Goal: Communication & Community: Participate in discussion

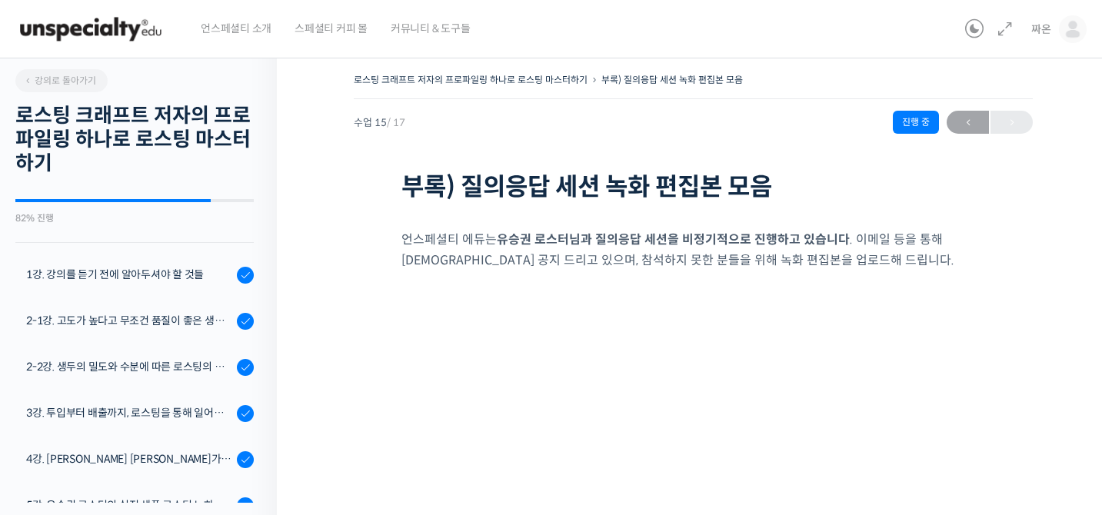
scroll to position [136, 0]
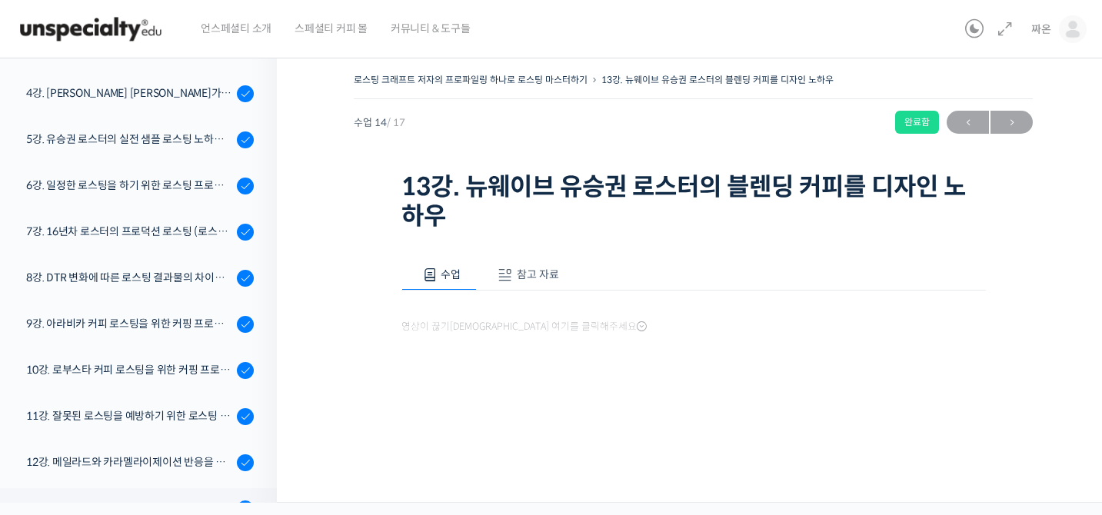
scroll to position [541, 0]
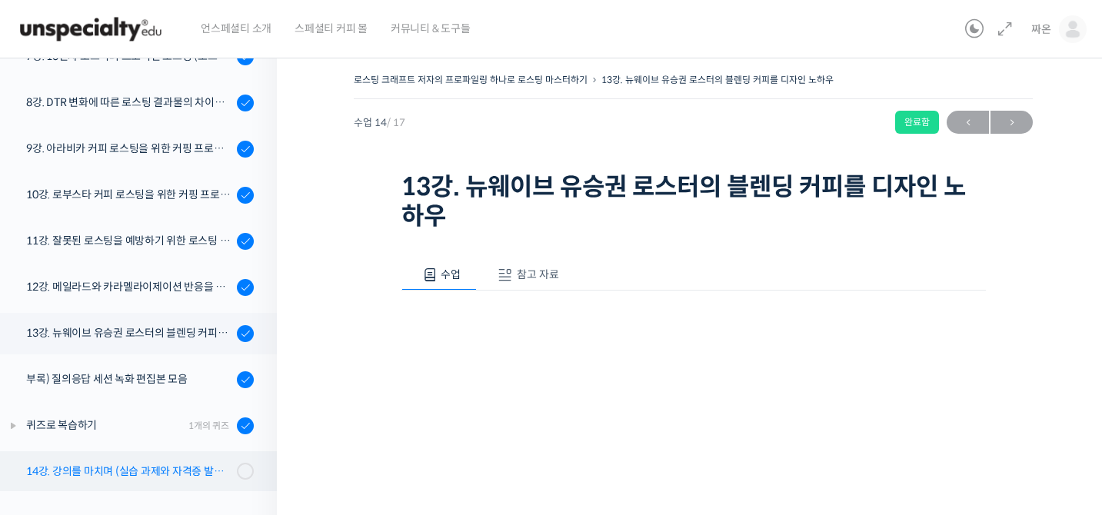
click at [218, 471] on div "14강. 강의를 마치며 (실습 과제와 자격증 발급 안내)" at bounding box center [129, 471] width 206 height 17
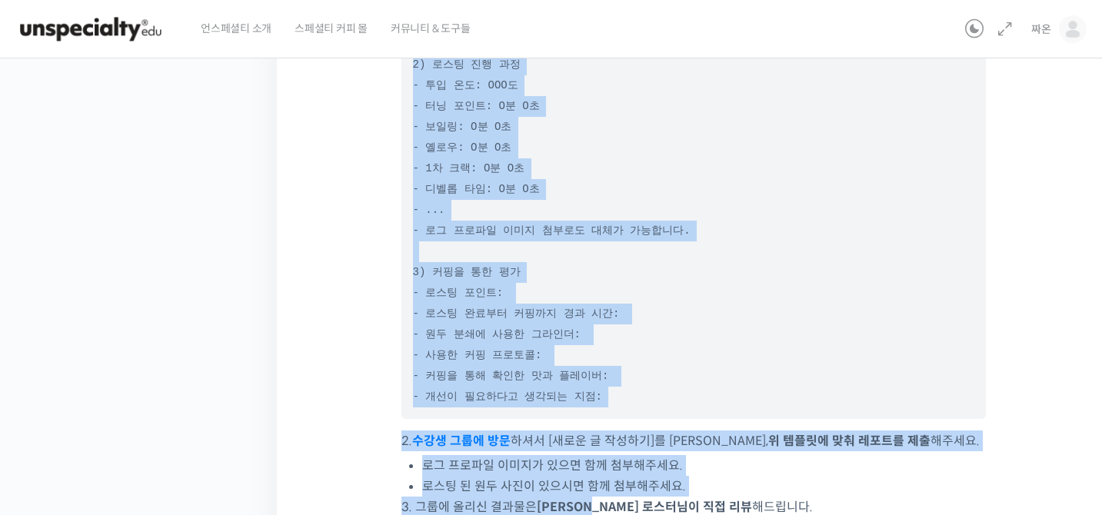
scroll to position [1013, 0]
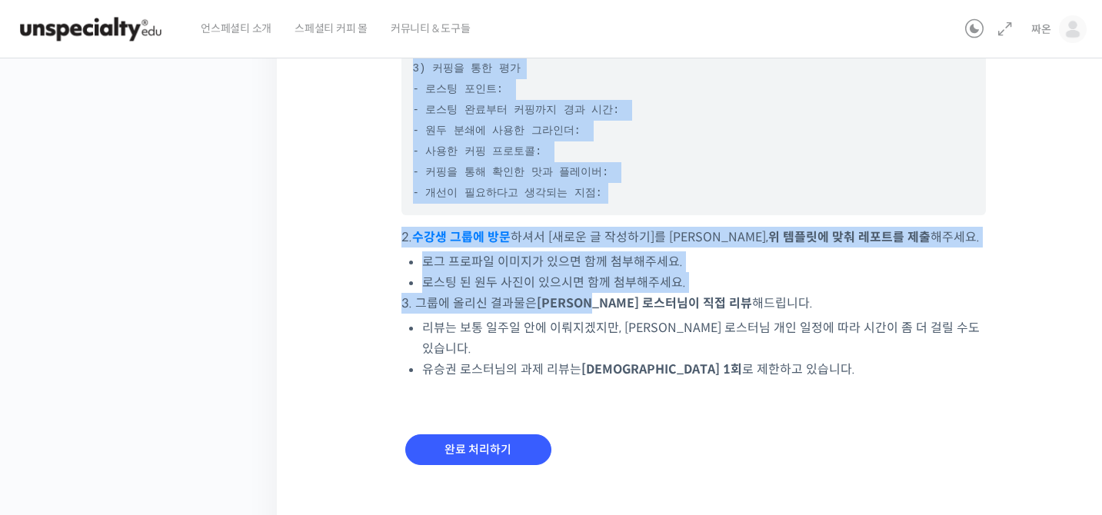
drag, startPoint x: 414, startPoint y: 178, endPoint x: 664, endPoint y: 185, distance: 250.8
copy pre "1) 로스팅 준비 - 표현하고자 하는 맛 타겟팅: - 위 맛을 타겟팅 한 이유: - 생두 선별과 그 이유: - 블렌딩 비율: - 블렌딩 순서 …"
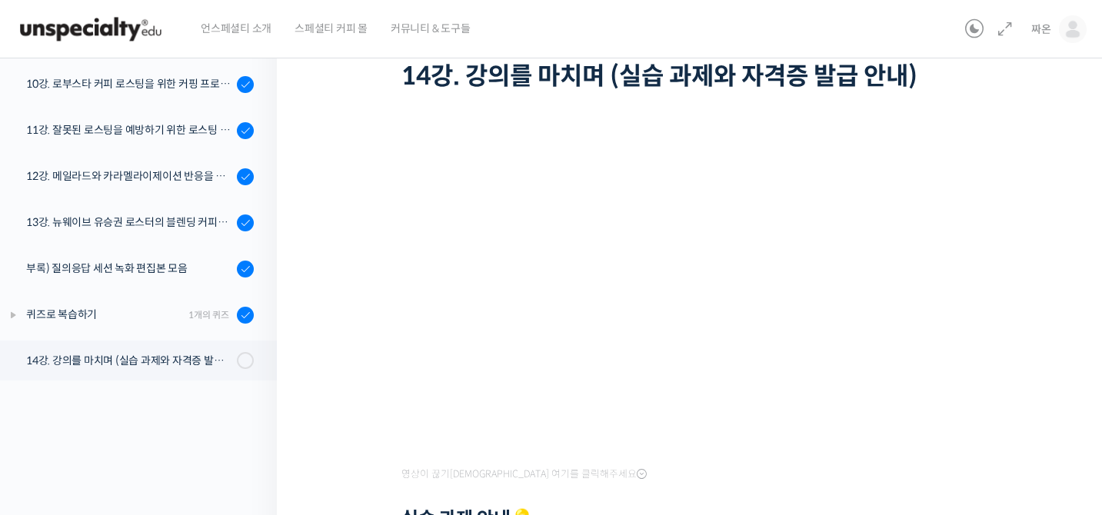
scroll to position [0, 0]
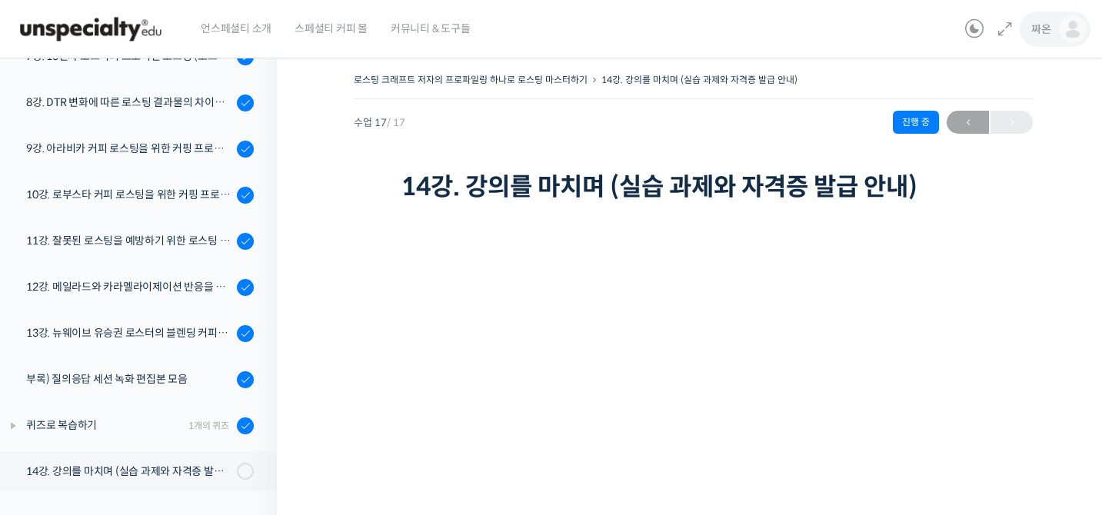
click at [1059, 40] on link "짜온" at bounding box center [1058, 29] width 55 height 58
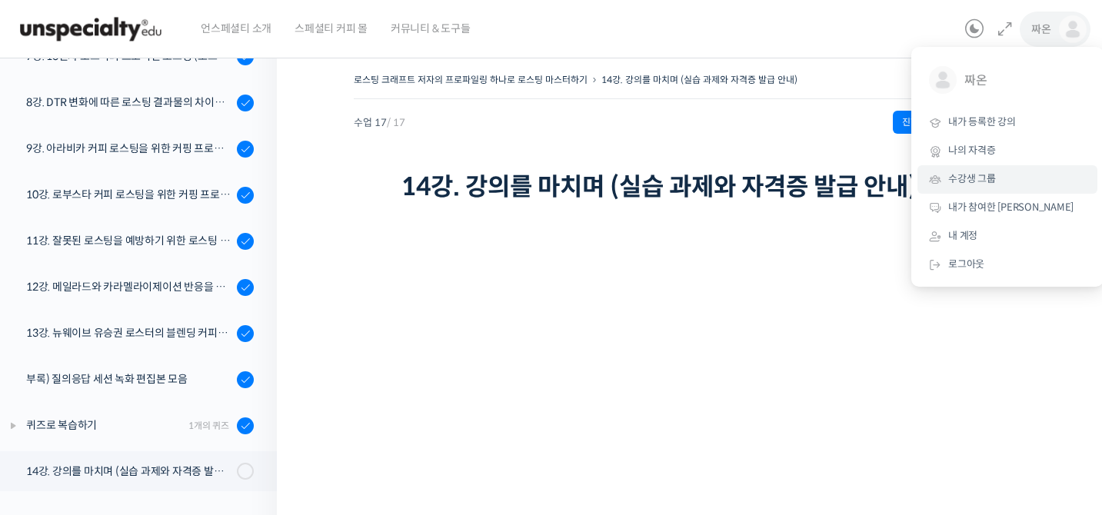
click at [987, 175] on span "수강생 그룹" at bounding box center [972, 178] width 48 height 13
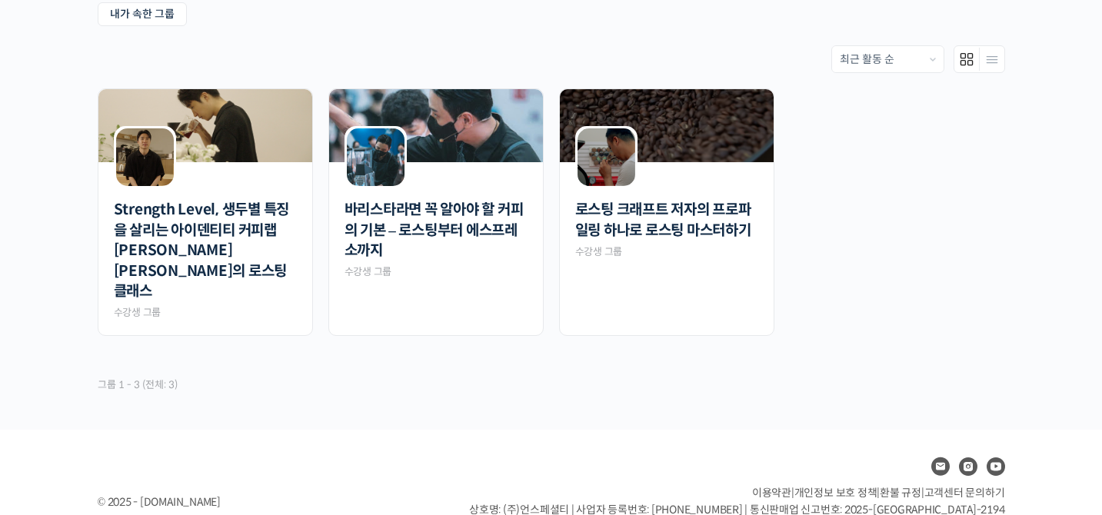
scroll to position [324, 0]
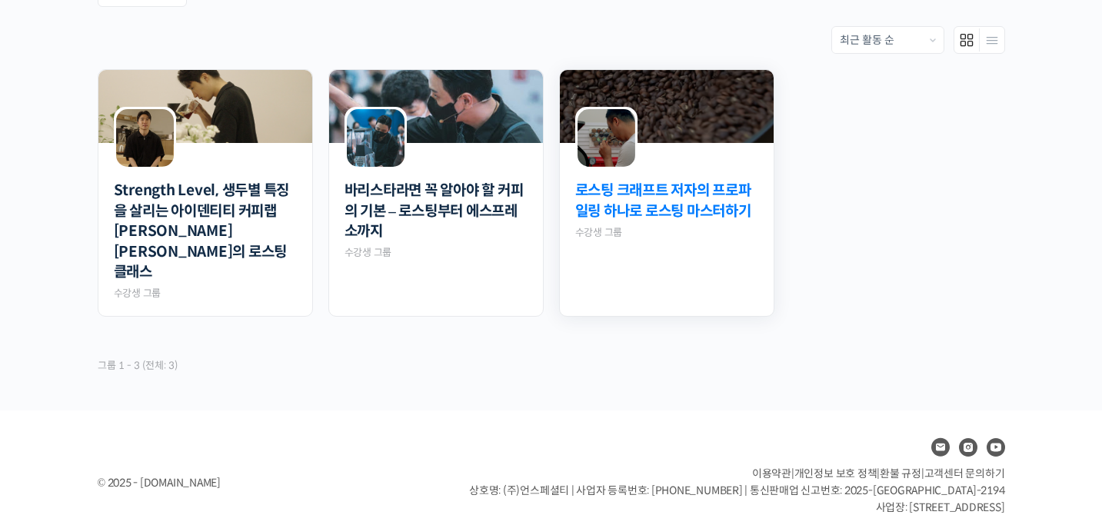
click at [683, 202] on link "로스팅 크래프트 저자의 프로파일링 하나로 로스팅 마스터하기" at bounding box center [666, 201] width 183 height 41
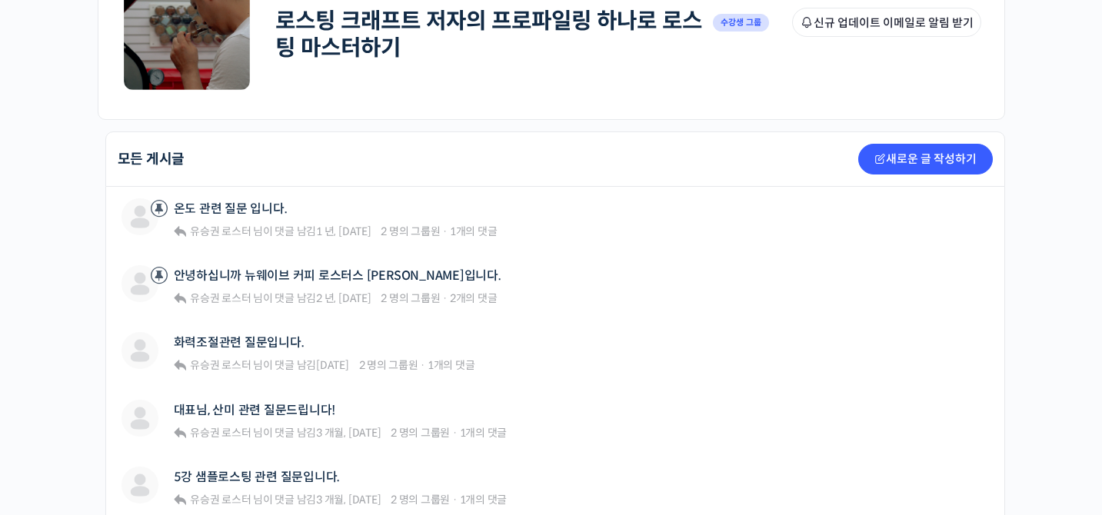
scroll to position [355, 0]
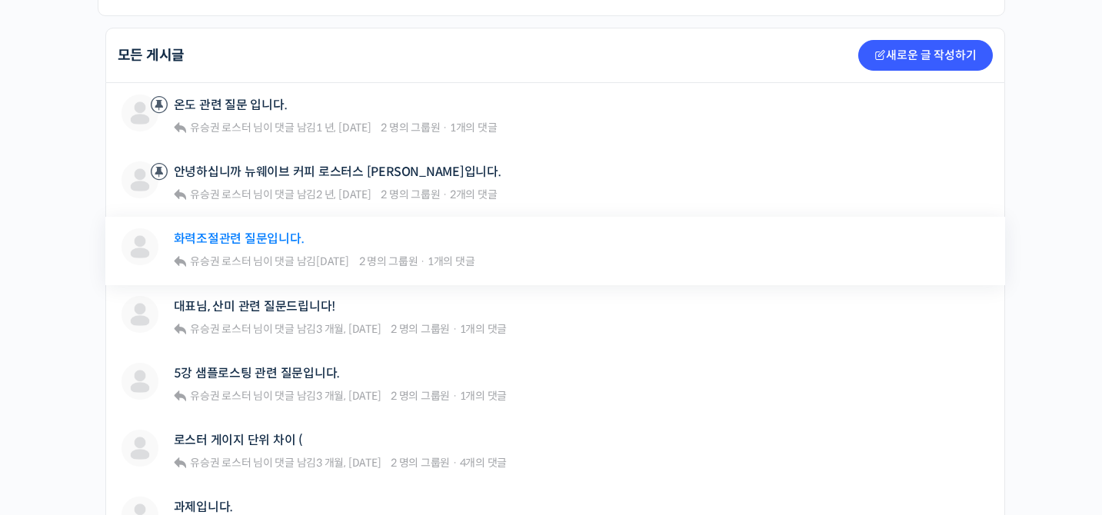
click at [252, 239] on link "화력조절관련 질문입니다." at bounding box center [239, 238] width 131 height 15
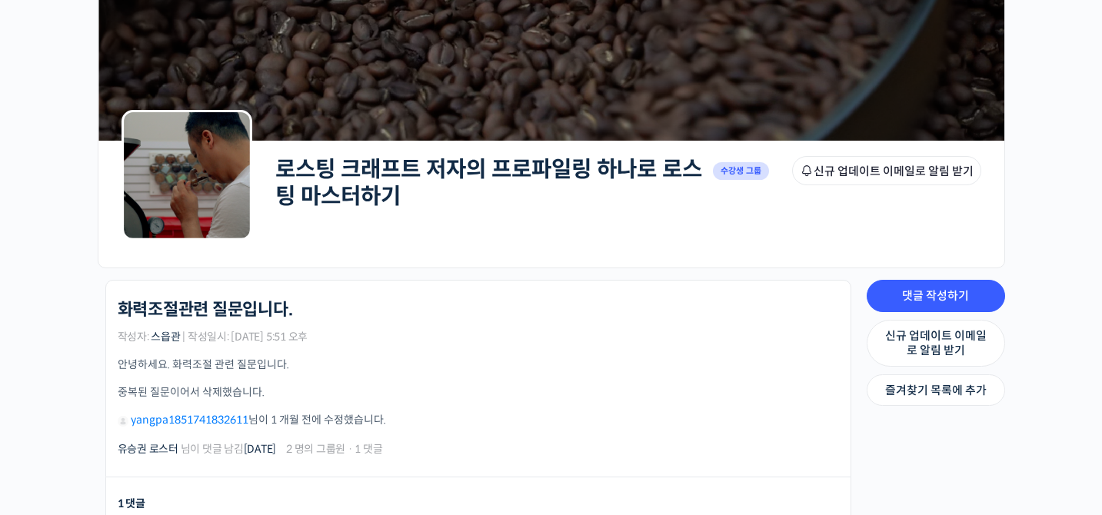
scroll to position [108, 0]
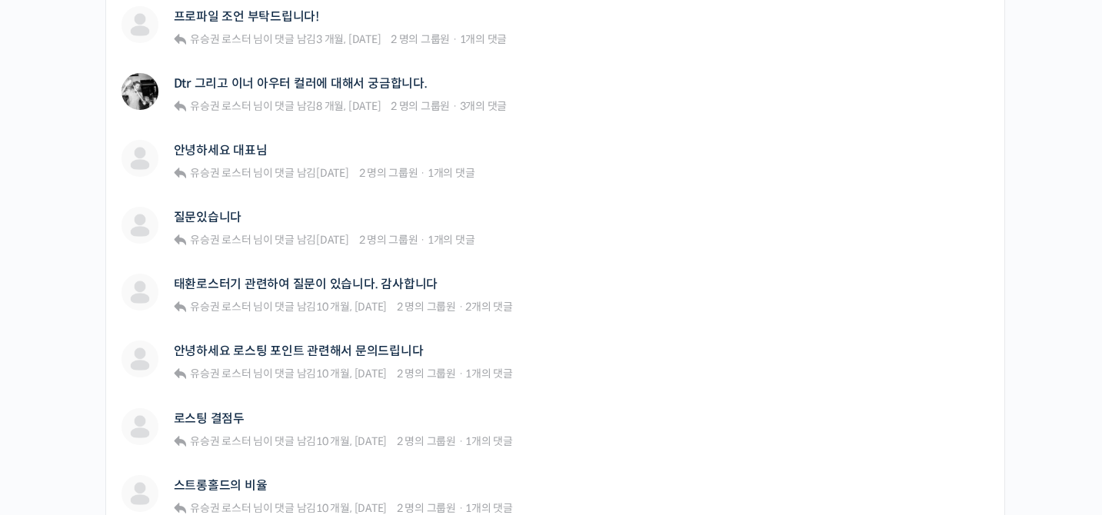
scroll to position [1083, 0]
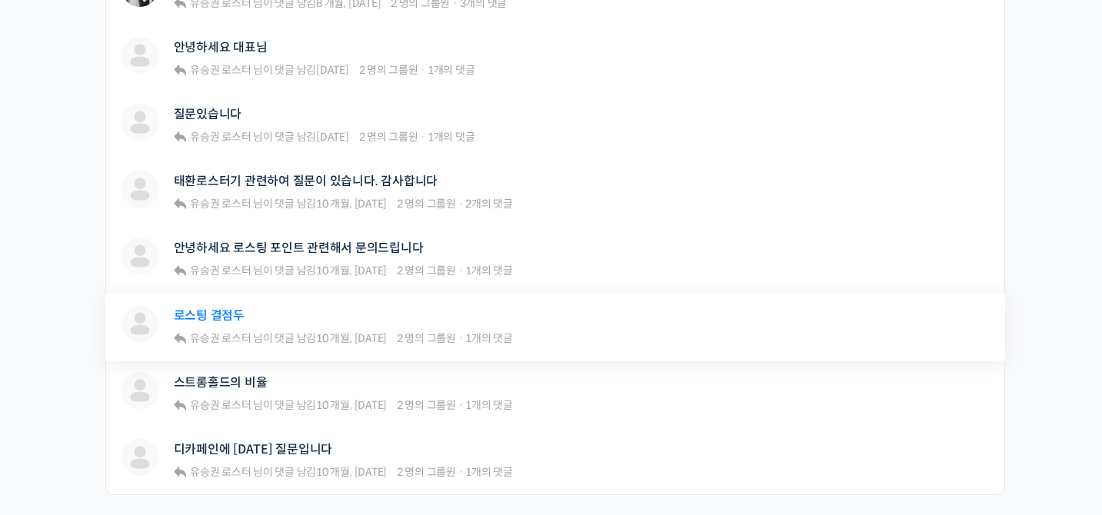
click at [199, 312] on link "로스팅 결점두" at bounding box center [209, 315] width 71 height 15
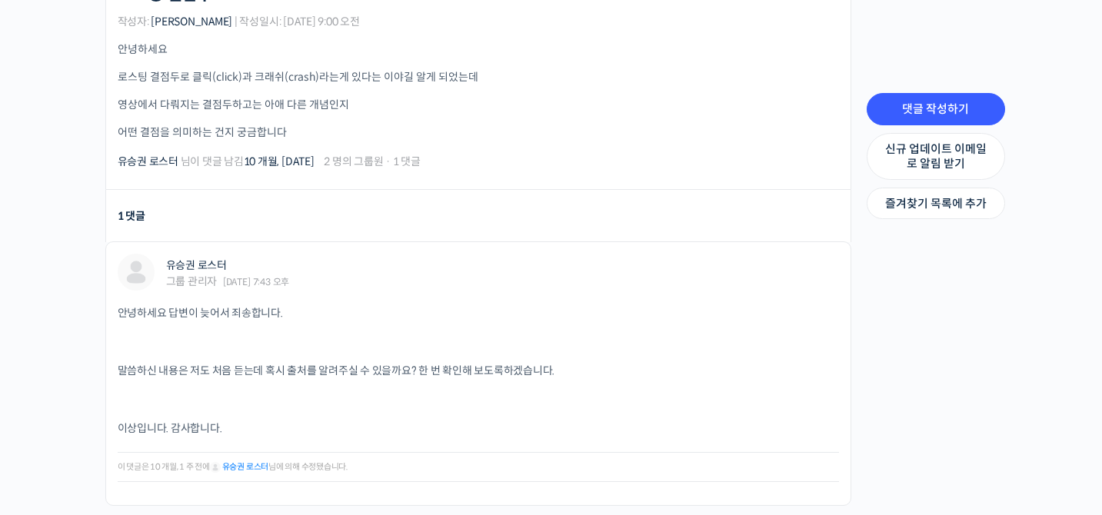
scroll to position [416, 0]
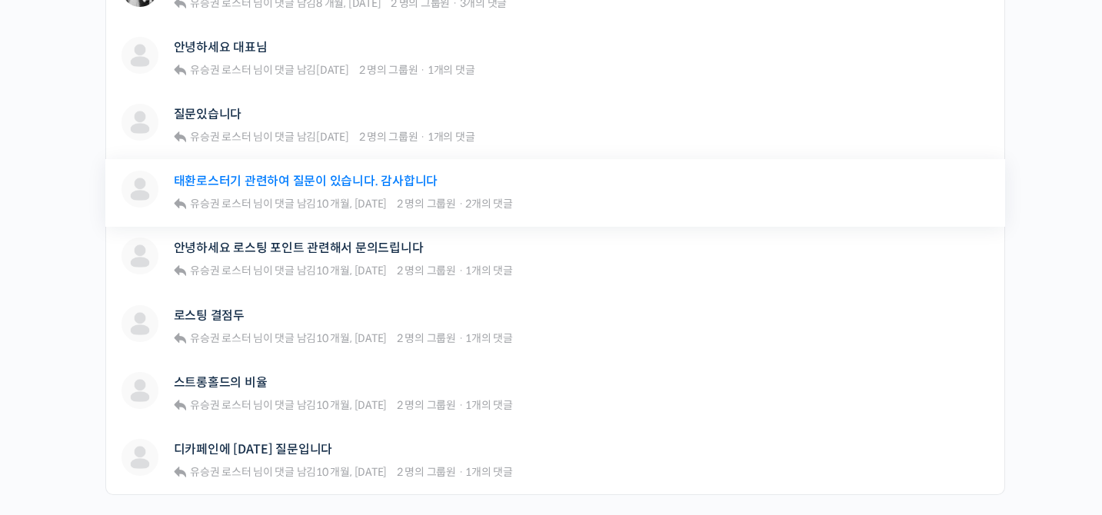
click at [262, 181] on link "태환로스터기 관련하여 질문이 있습니다. 감사합니다" at bounding box center [306, 181] width 265 height 15
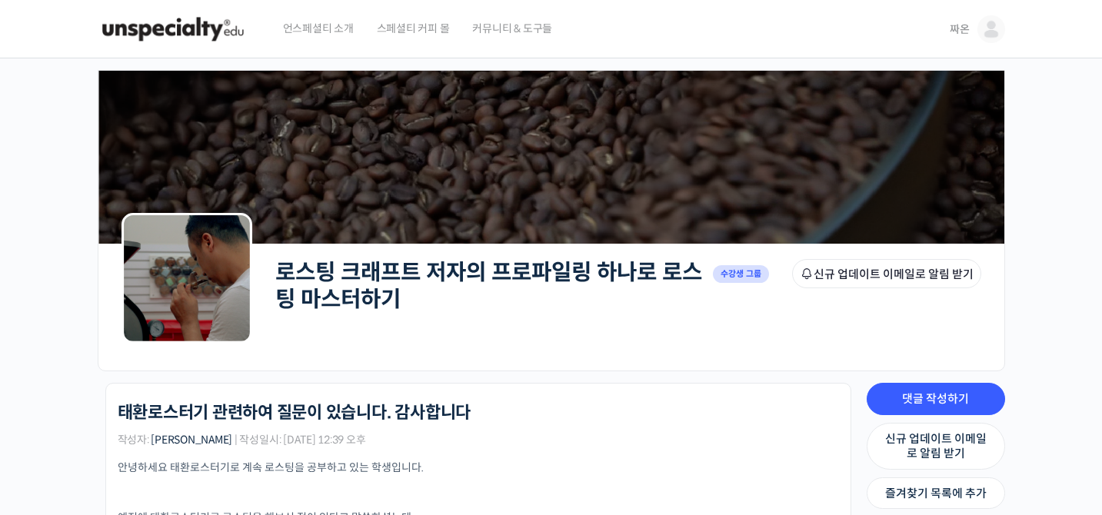
click at [372, 294] on link "로스팅 크래프트 저자의 프로파일링 하나로 로스팅 마스터하기" at bounding box center [488, 285] width 427 height 55
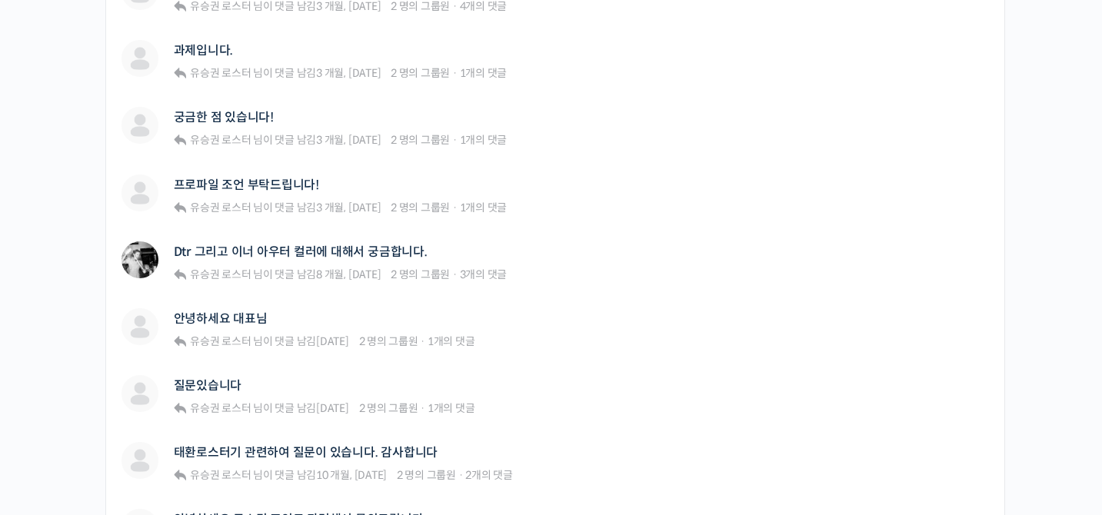
scroll to position [1320, 0]
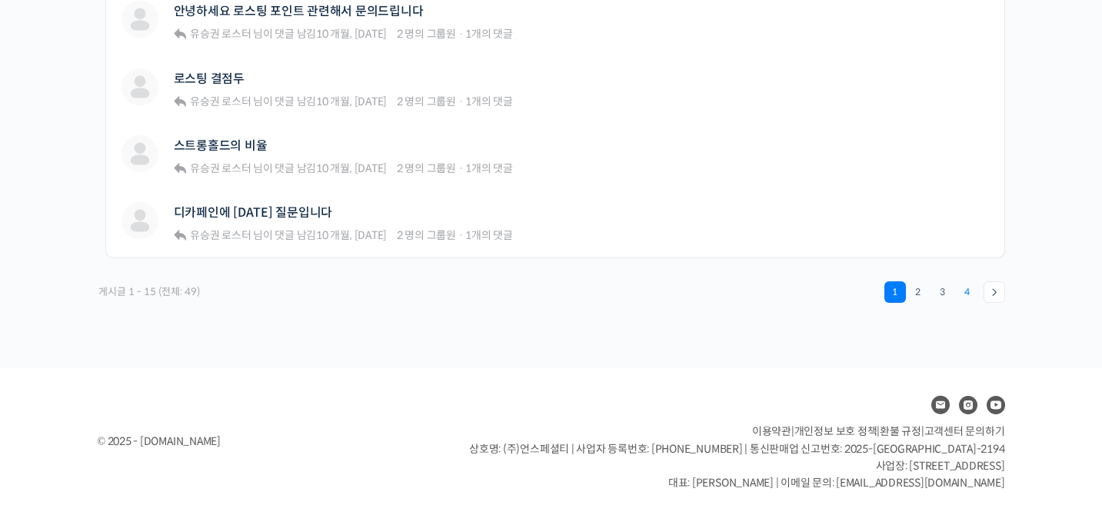
click at [959, 291] on link "4" at bounding box center [968, 292] width 22 height 22
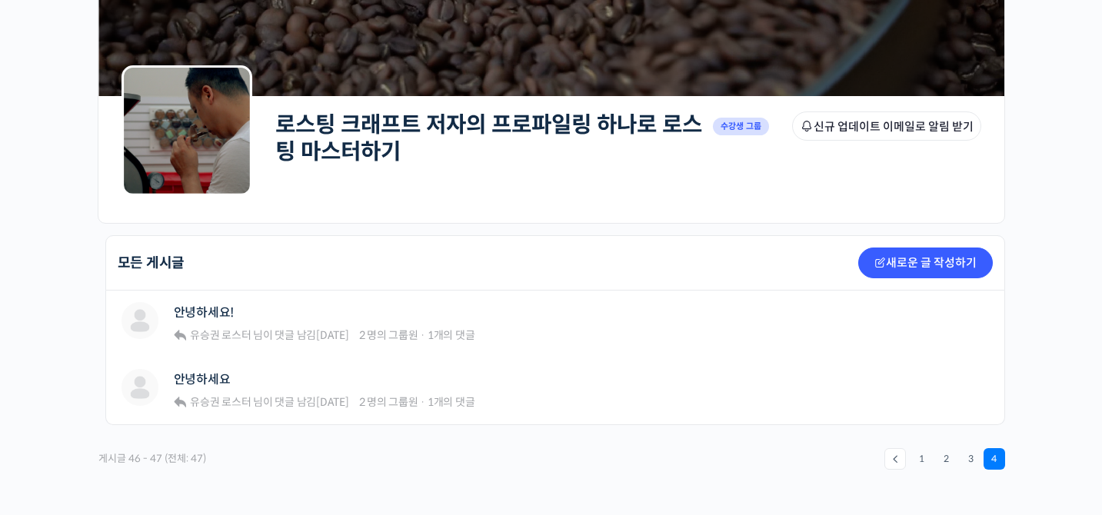
scroll to position [314, 0]
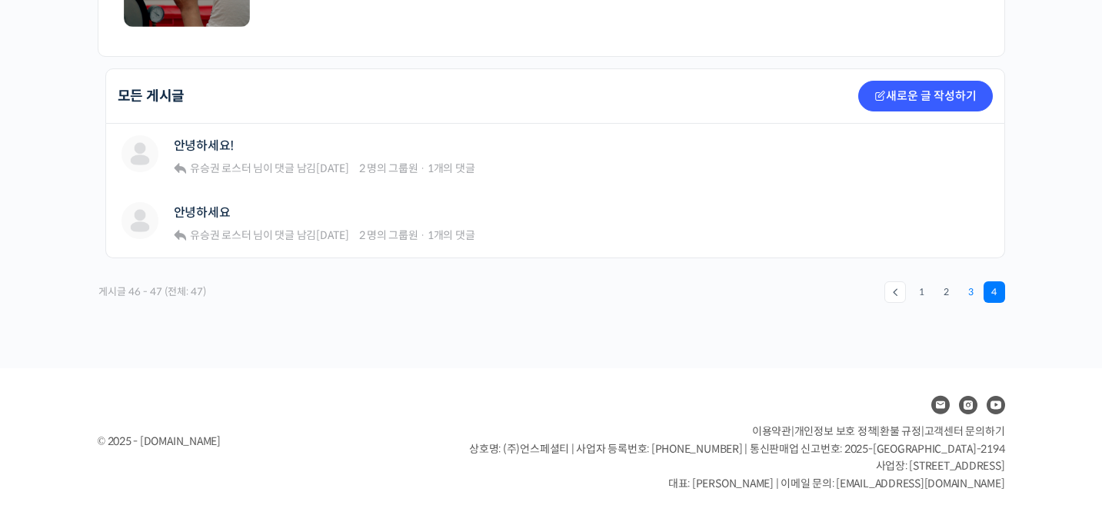
click at [975, 297] on link "3" at bounding box center [971, 292] width 22 height 22
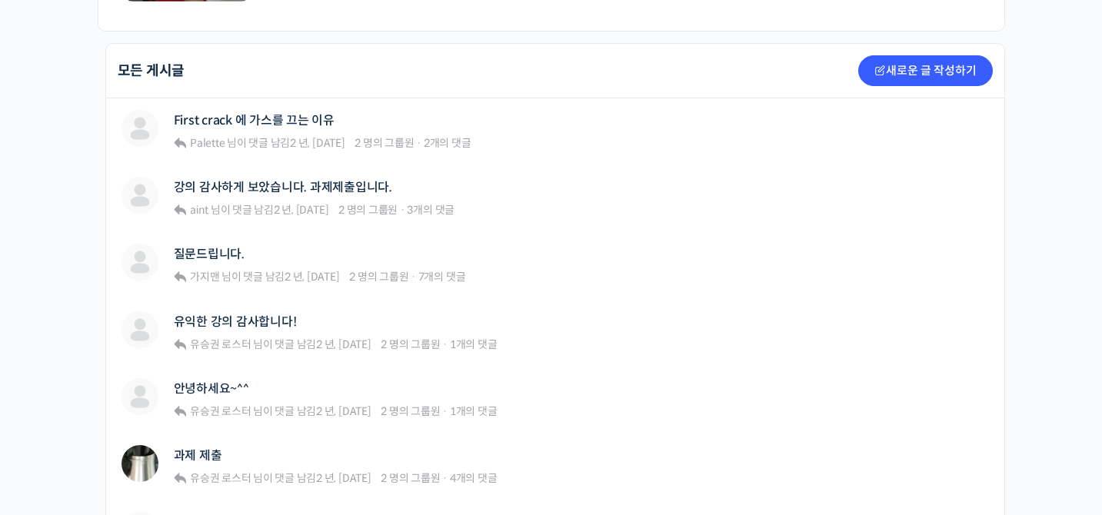
scroll to position [343, 0]
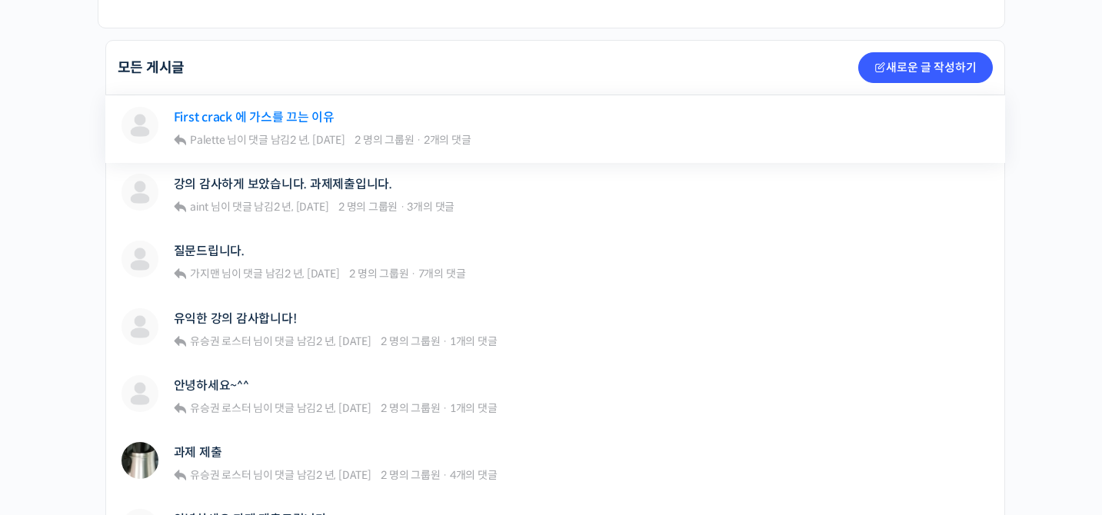
click at [286, 121] on link "First crack 에 가스를 끄는 이유" at bounding box center [254, 117] width 161 height 15
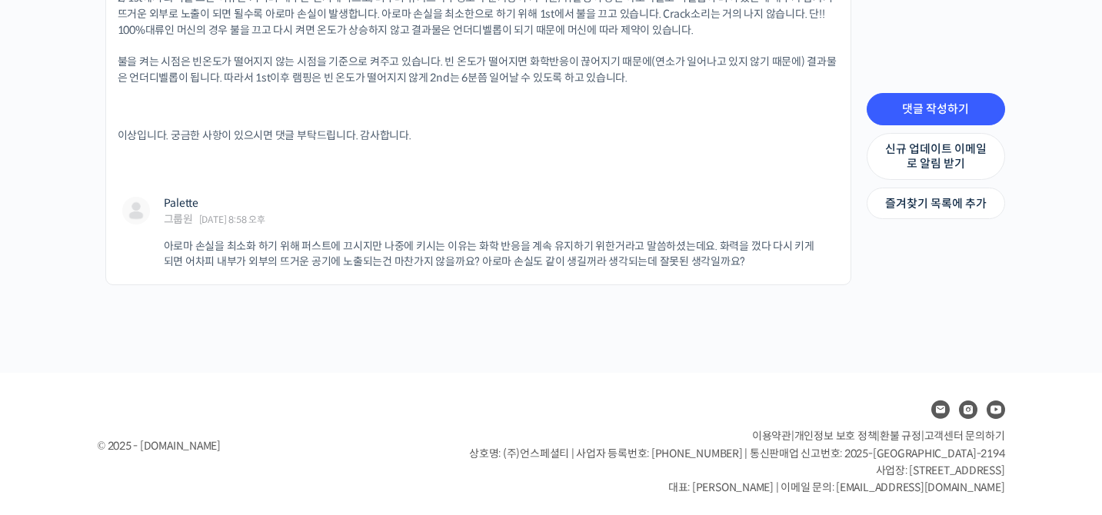
scroll to position [952, 0]
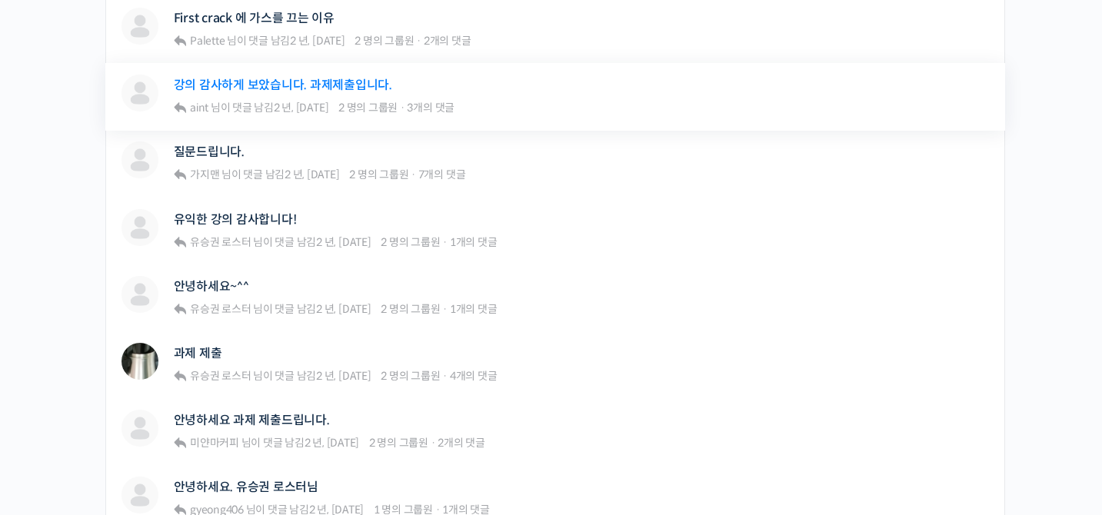
scroll to position [443, 0]
click at [241, 75] on div "강의 감사하게 보았습니다. 과제제출입니다." at bounding box center [314, 84] width 281 height 21
click at [236, 82] on link "강의 감사하게 보았습니다. 과제제출입니다." at bounding box center [283, 84] width 218 height 15
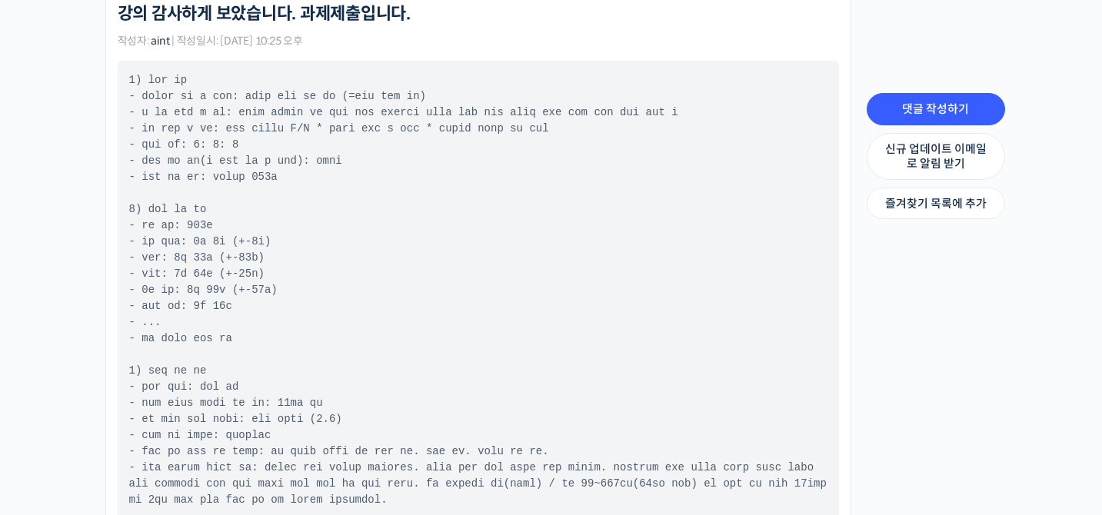
scroll to position [464, 0]
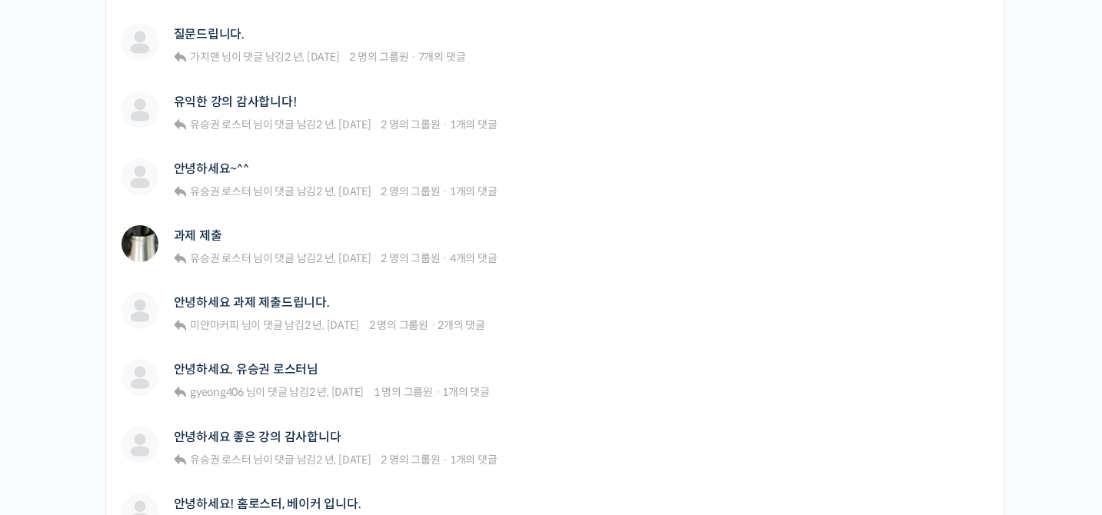
scroll to position [570, 0]
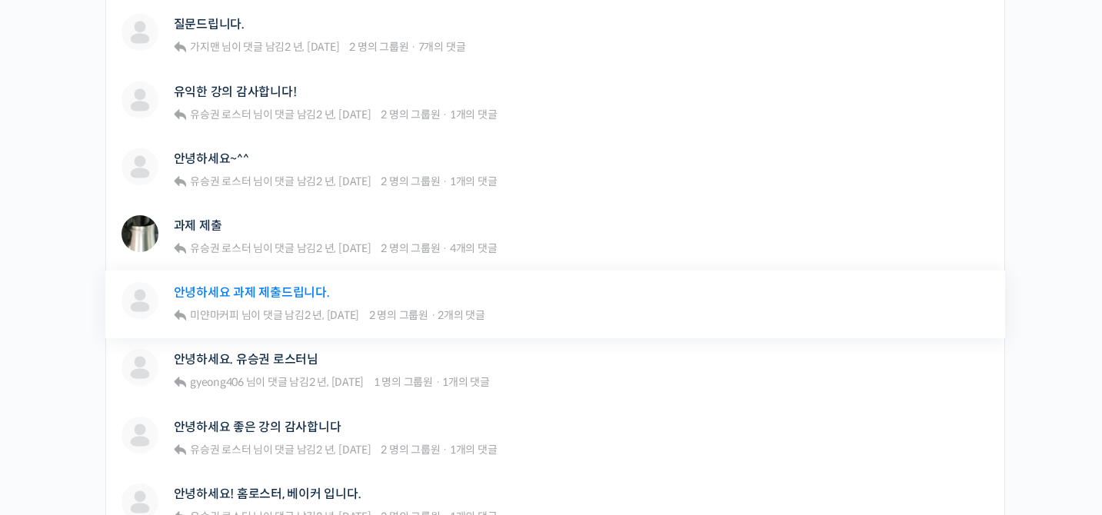
click at [213, 295] on link "안녕하세요 과제 제출드립니다." at bounding box center [252, 292] width 156 height 15
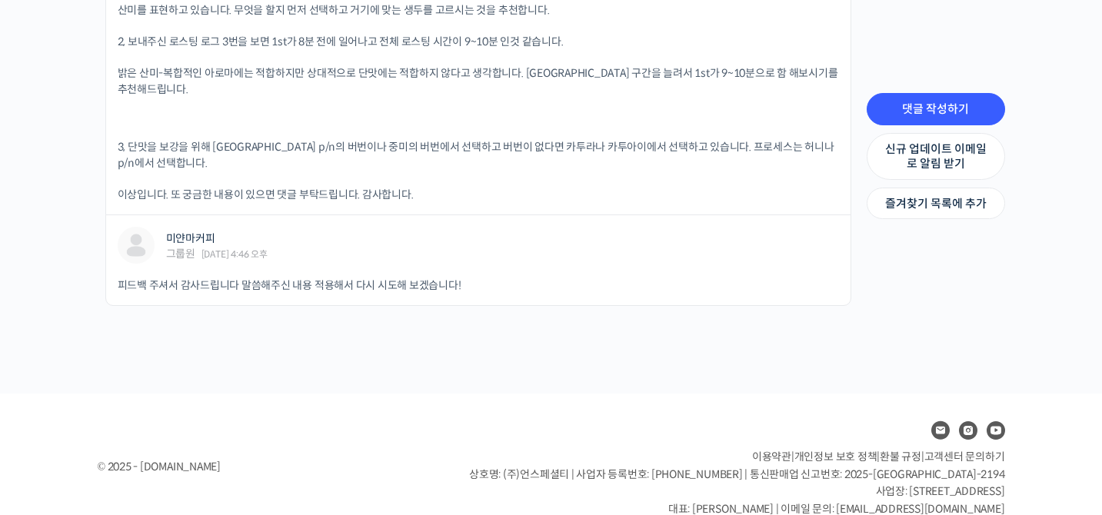
scroll to position [948, 0]
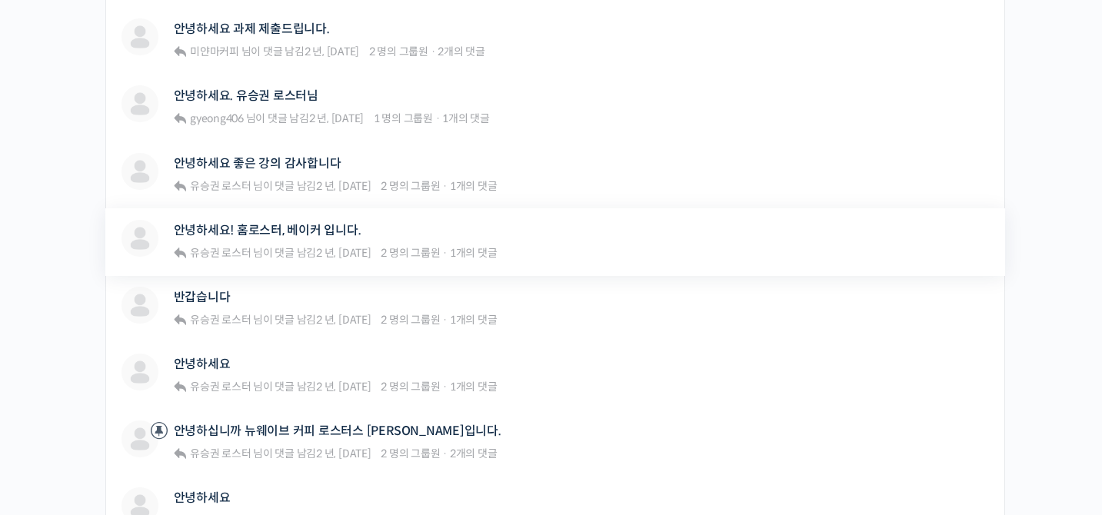
scroll to position [830, 0]
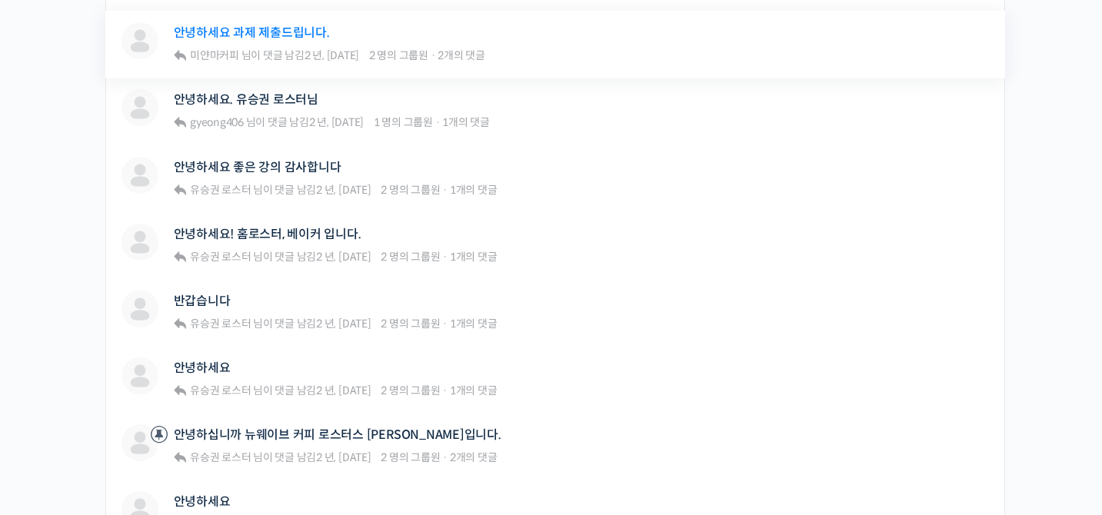
click at [216, 28] on link "안녕하세요 과제 제출드립니다." at bounding box center [252, 32] width 156 height 15
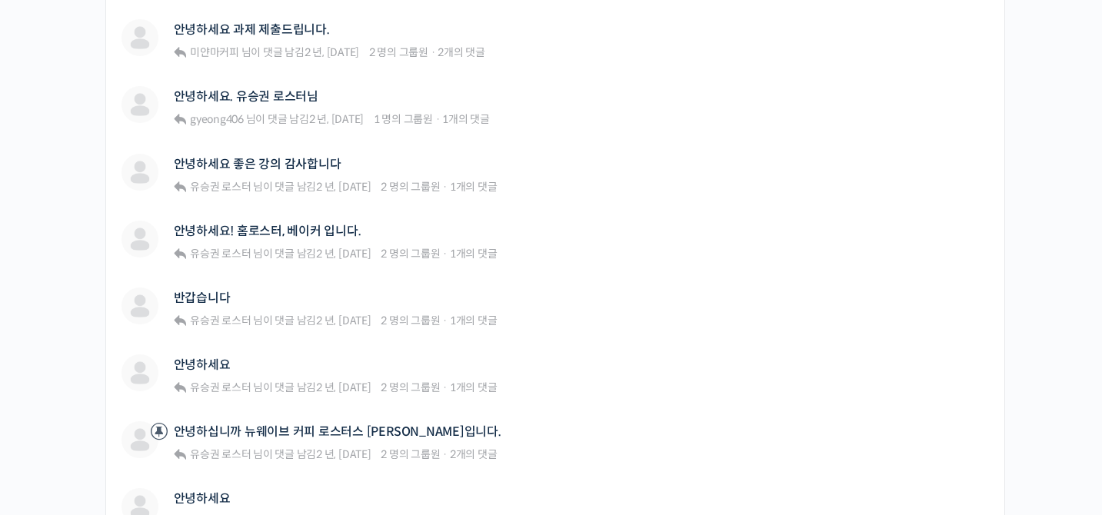
scroll to position [837, 0]
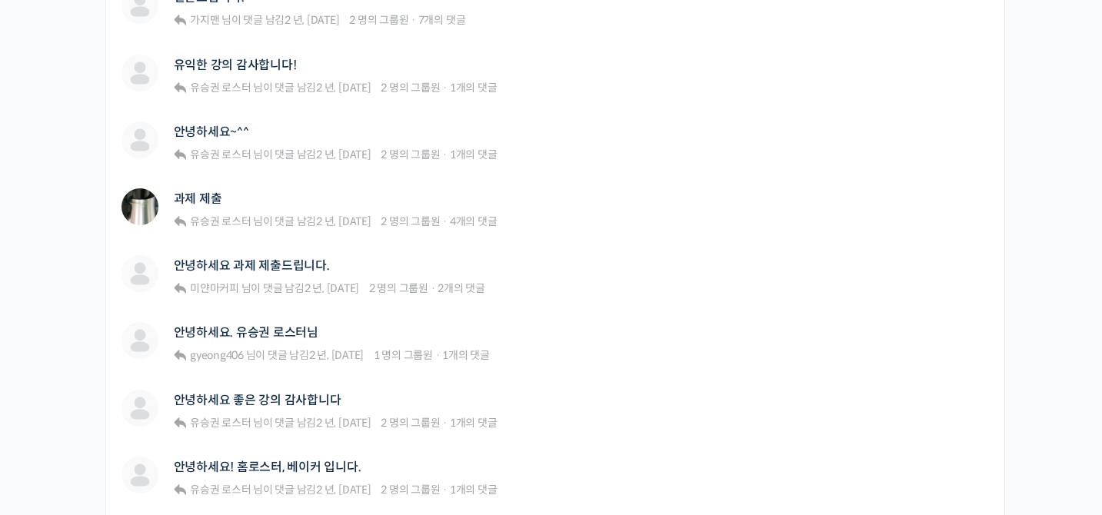
scroll to position [557, 0]
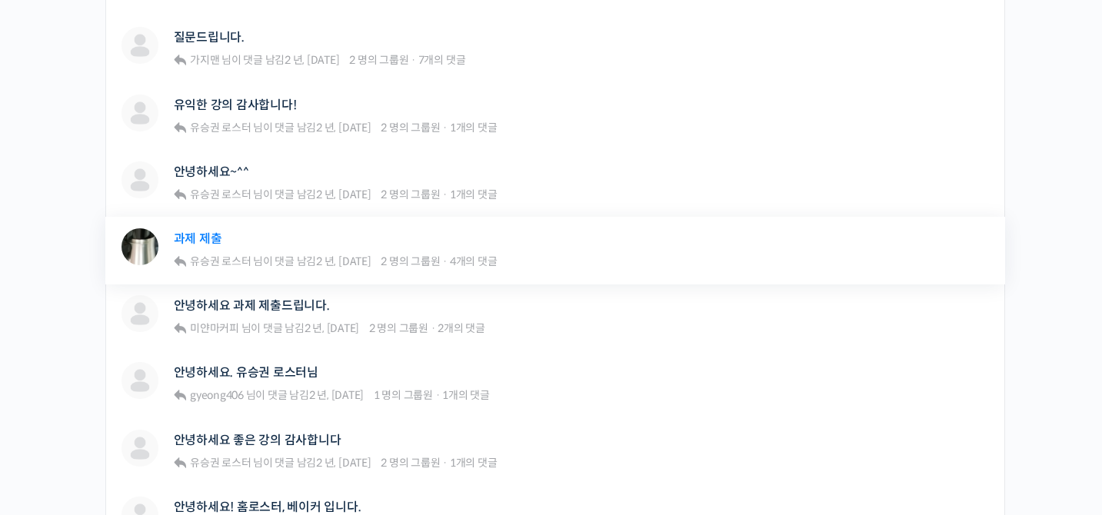
click at [198, 236] on link "과제 제출" at bounding box center [198, 238] width 48 height 15
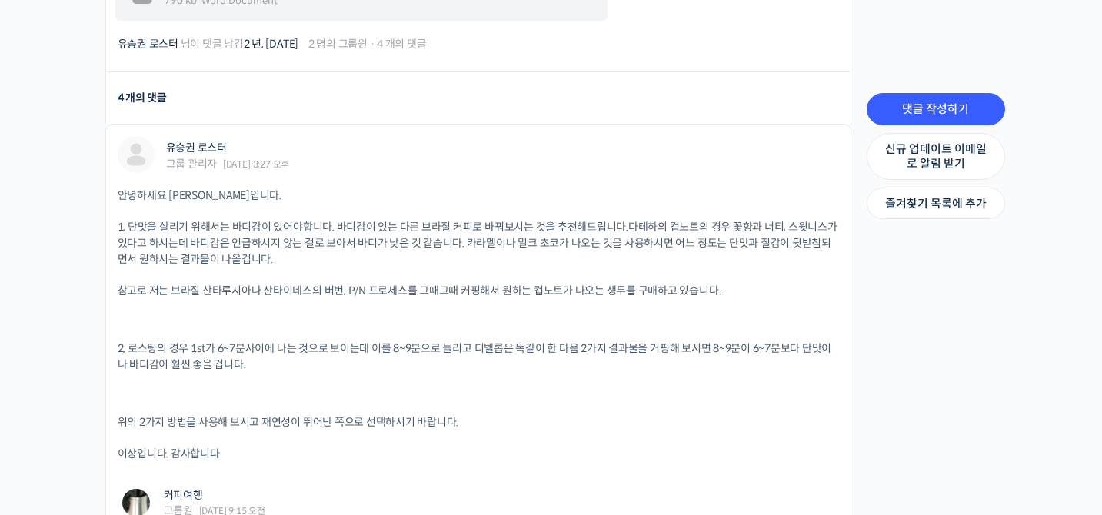
scroll to position [624, 0]
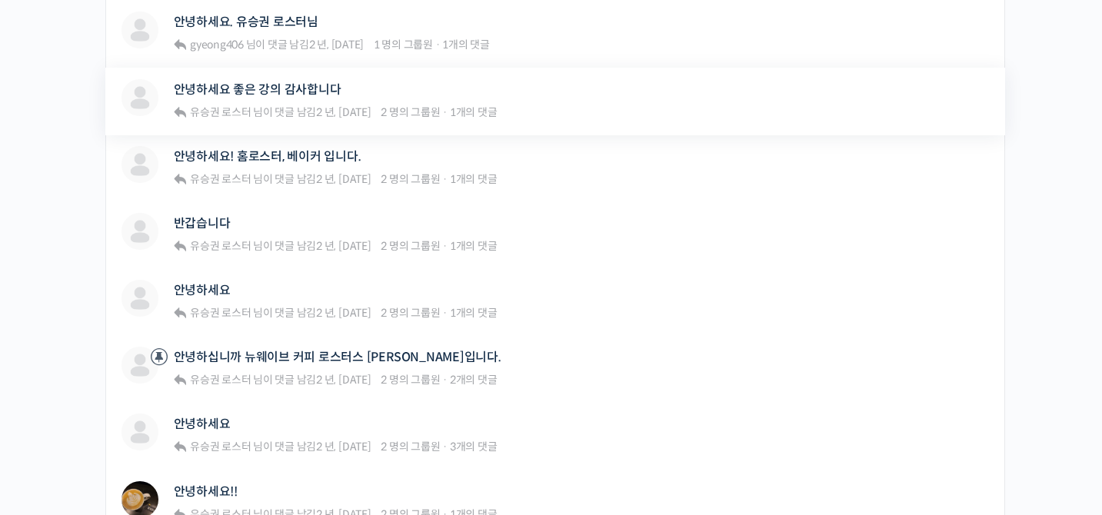
scroll to position [1123, 0]
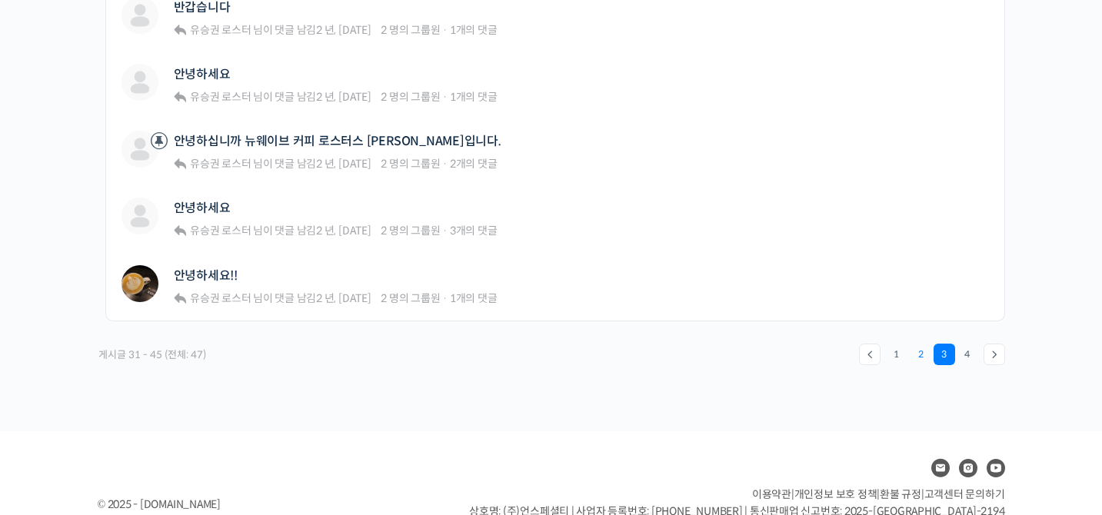
click at [916, 356] on link "2" at bounding box center [921, 355] width 22 height 22
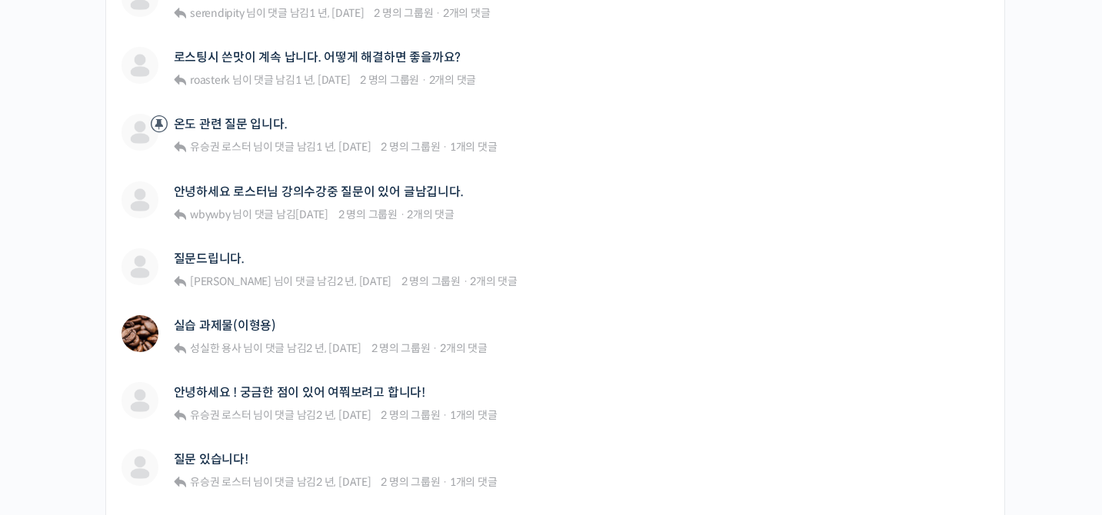
scroll to position [1120, 0]
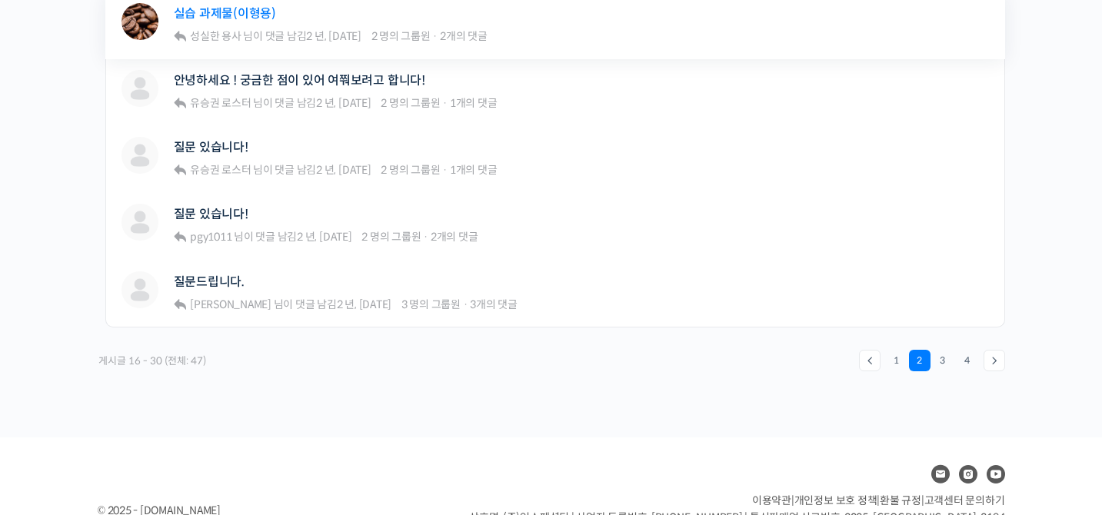
click at [238, 6] on link "실습 과제물(이형용)" at bounding box center [225, 13] width 102 height 15
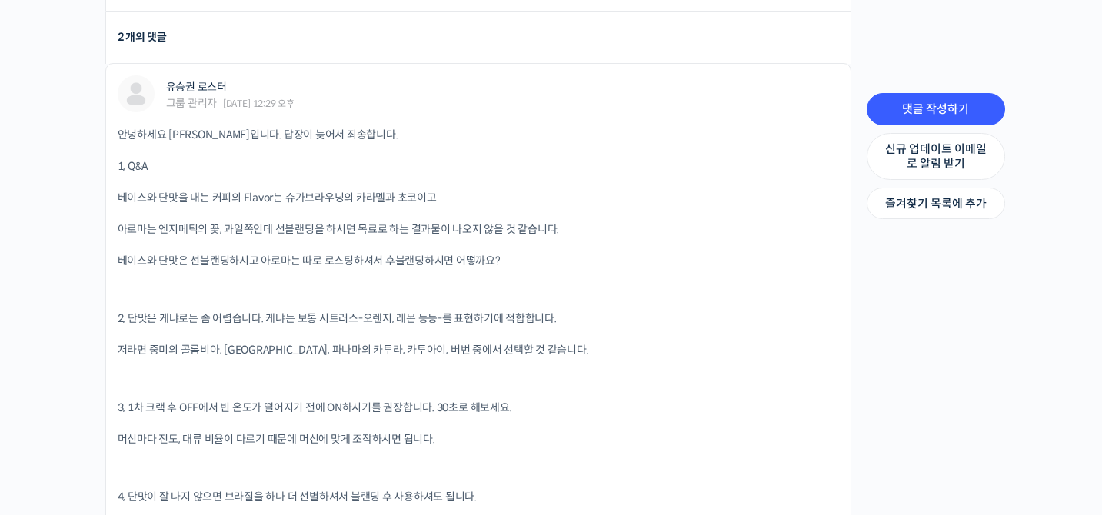
scroll to position [948, 0]
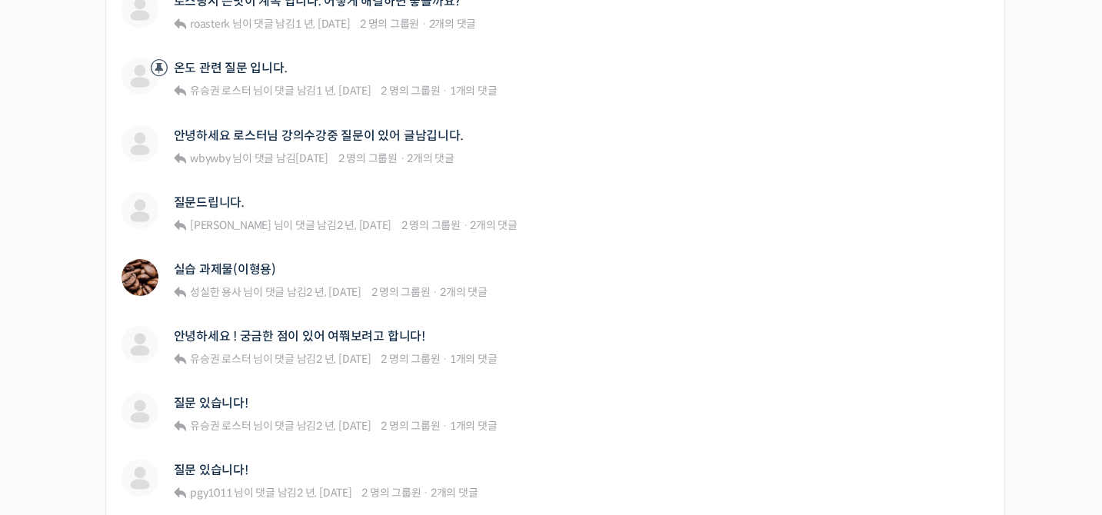
scroll to position [701, 0]
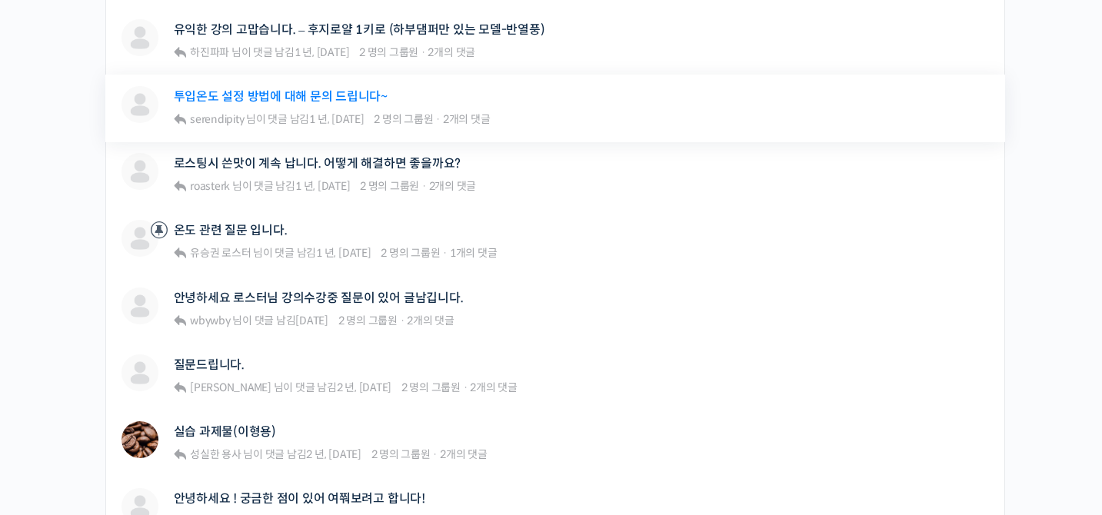
click at [268, 90] on link "투입온도 설정 방법에 대해 문의 드립니다~" at bounding box center [281, 96] width 214 height 15
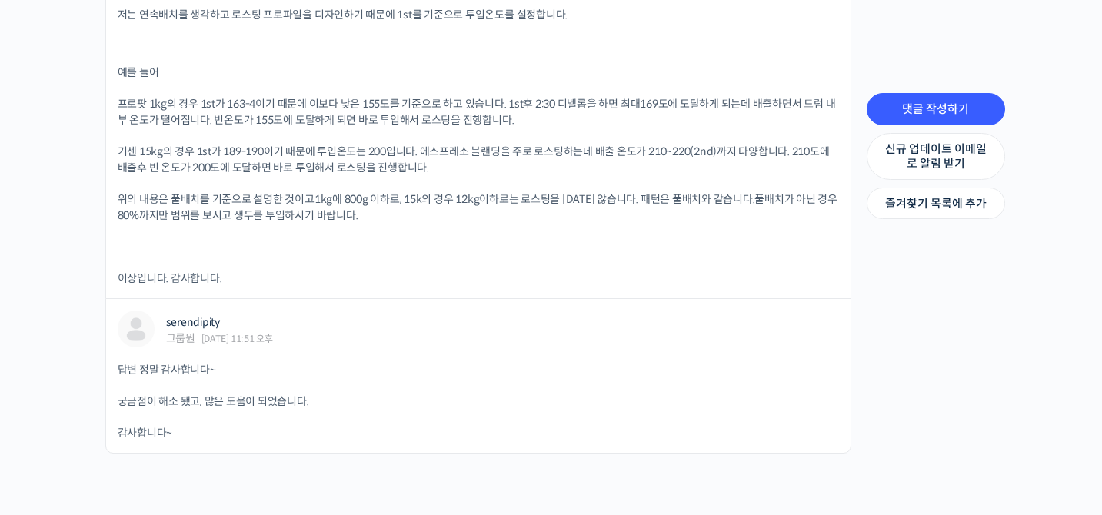
scroll to position [833, 0]
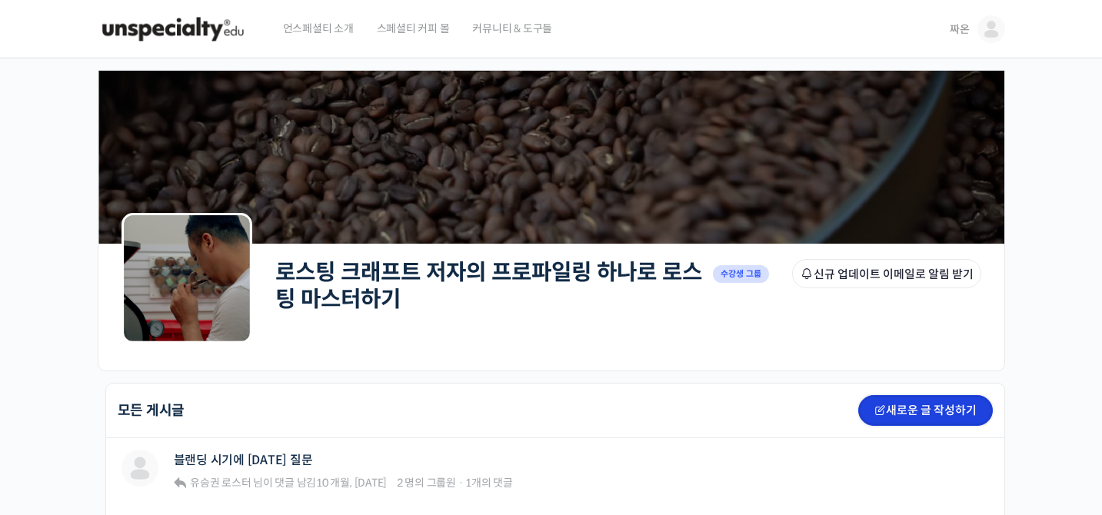
click at [888, 412] on link "새로운 글 작성하기" at bounding box center [925, 410] width 135 height 31
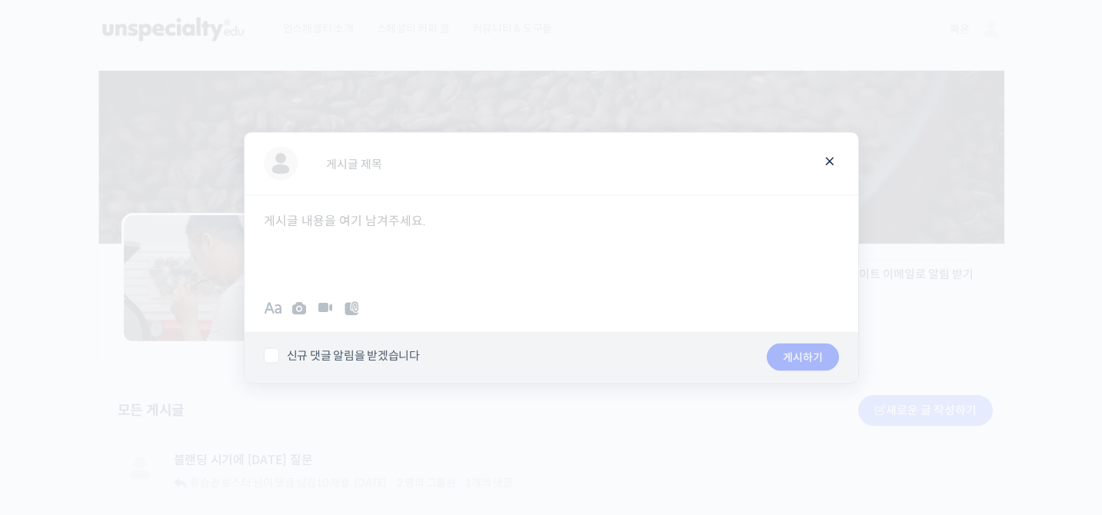
click at [825, 161] on span at bounding box center [829, 160] width 18 height 27
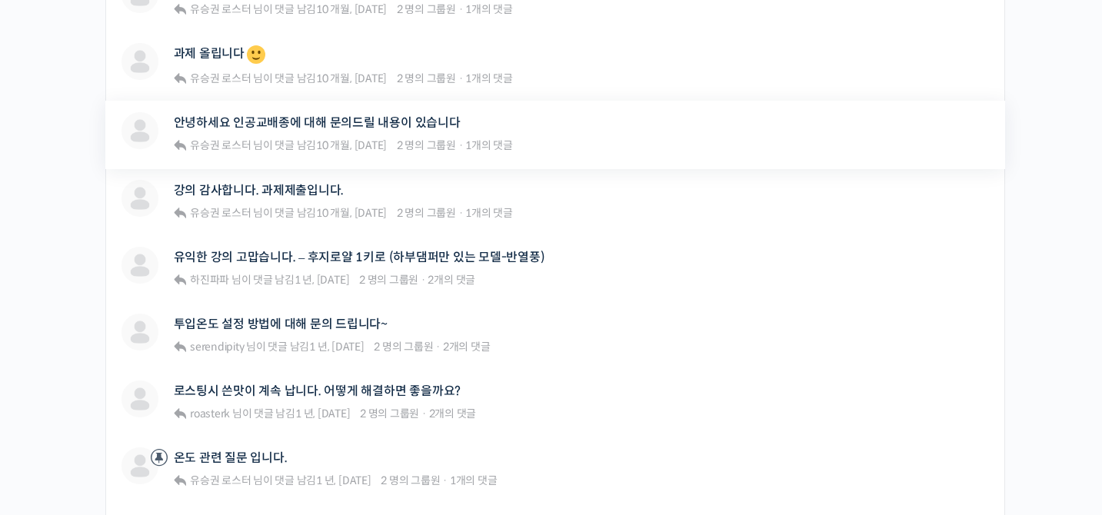
scroll to position [462, 0]
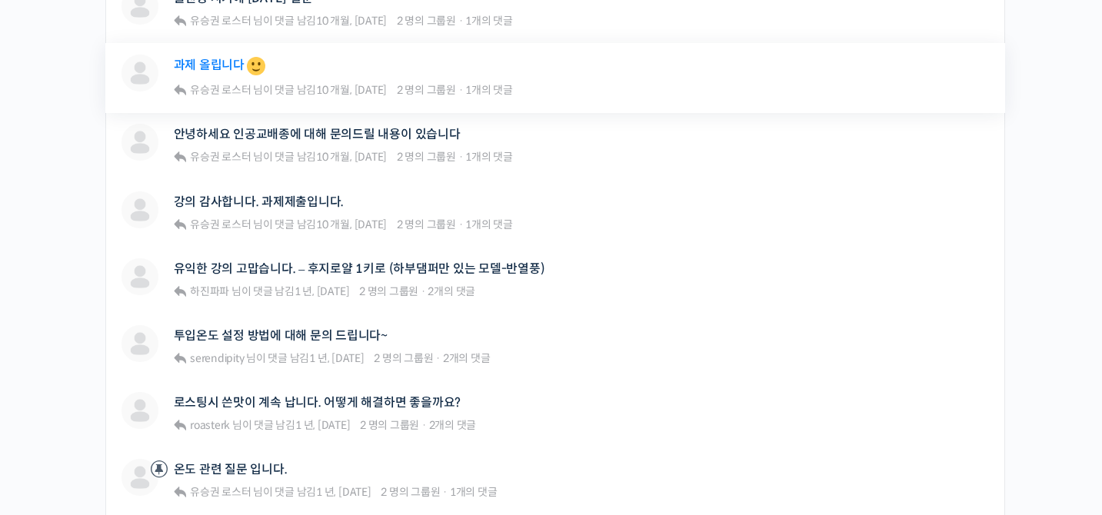
click at [202, 66] on link "과제 올립니다" at bounding box center [221, 66] width 94 height 23
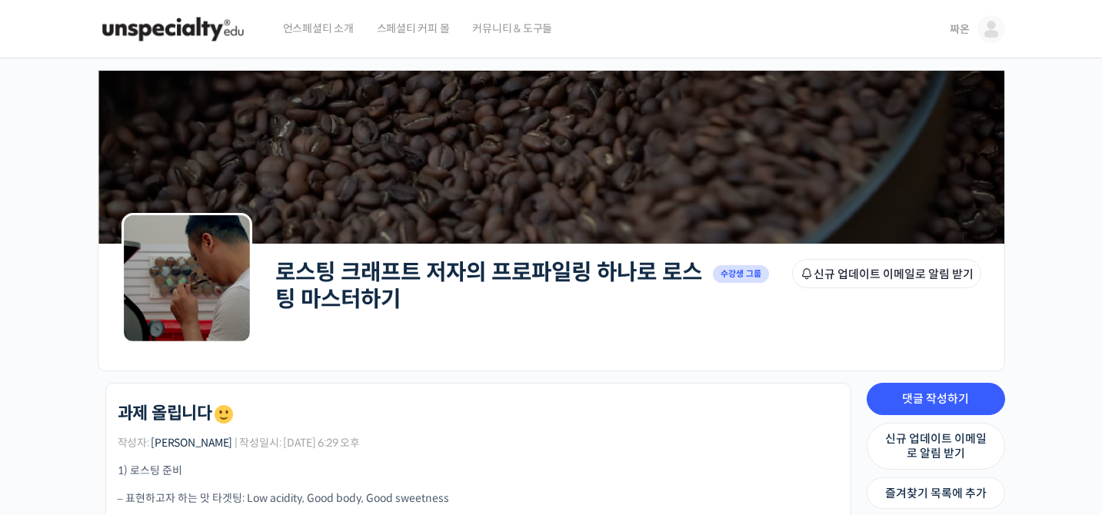
click at [969, 25] on link "짜온" at bounding box center [977, 29] width 55 height 58
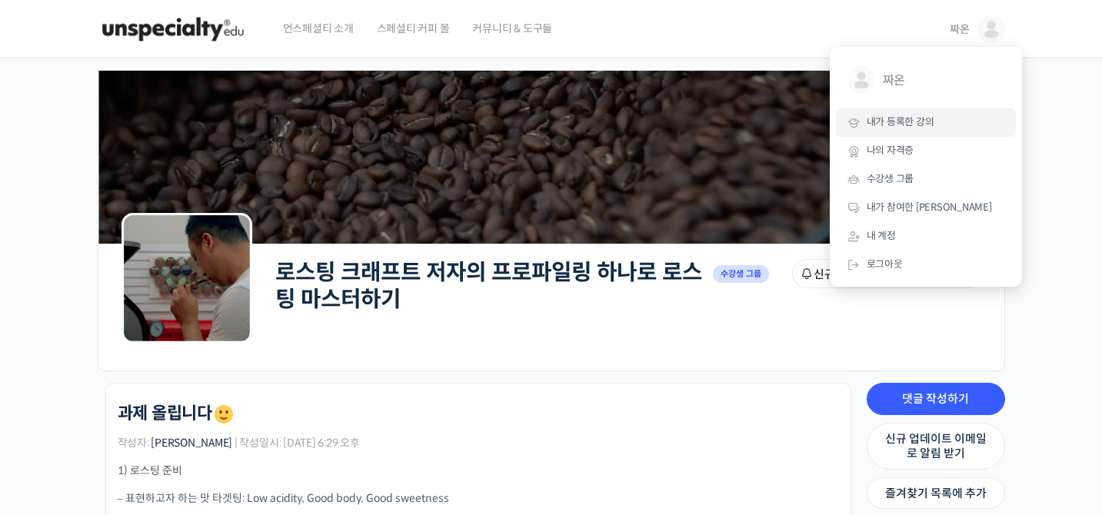
click at [897, 127] on span "내가 등록한 강의" at bounding box center [901, 121] width 68 height 13
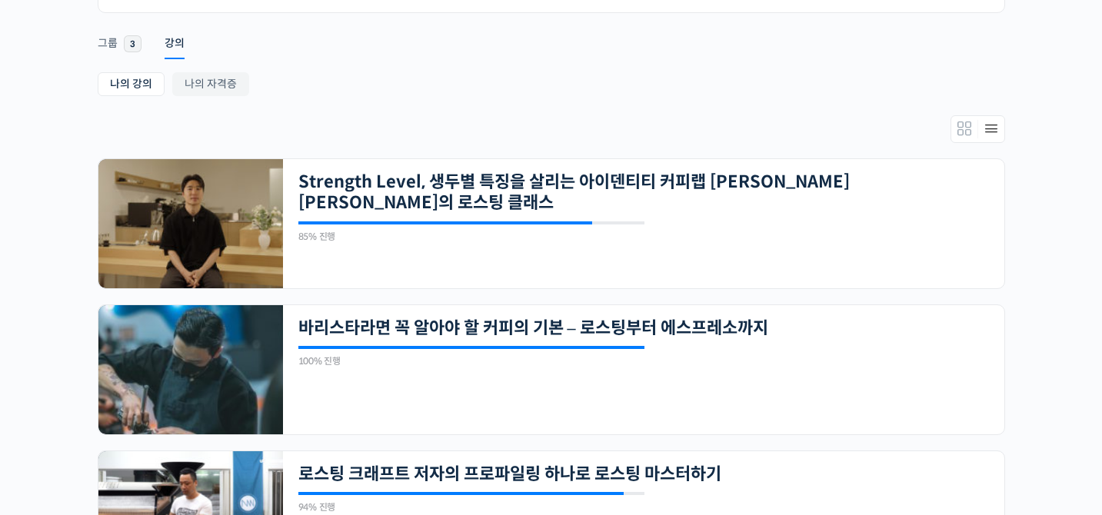
scroll to position [514, 0]
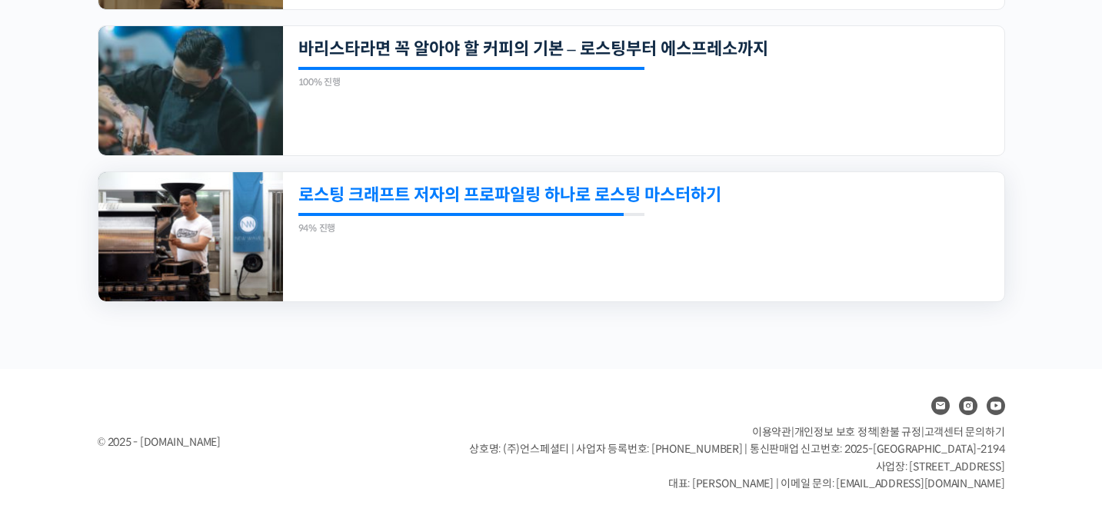
click at [550, 190] on link "로스팅 크래프트 저자의 프로파일링 하나로 로스팅 마스터하기" at bounding box center [574, 195] width 552 height 21
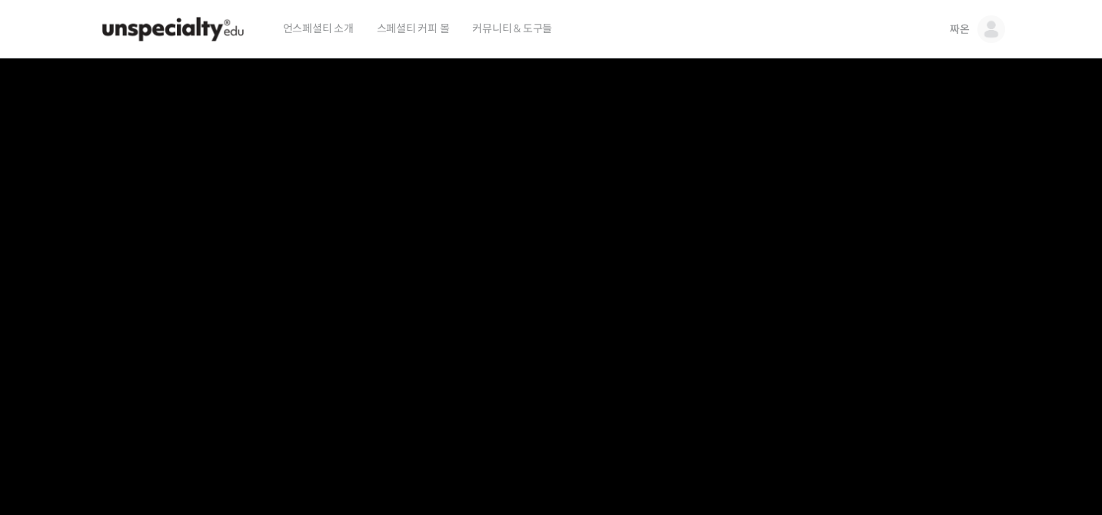
scroll to position [1, 0]
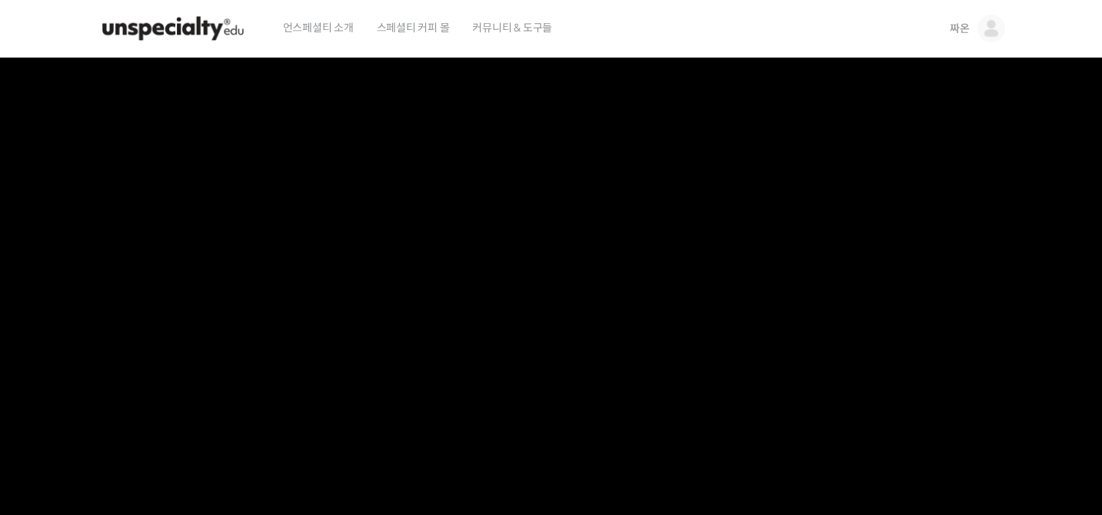
click at [973, 38] on link "짜온" at bounding box center [977, 28] width 55 height 58
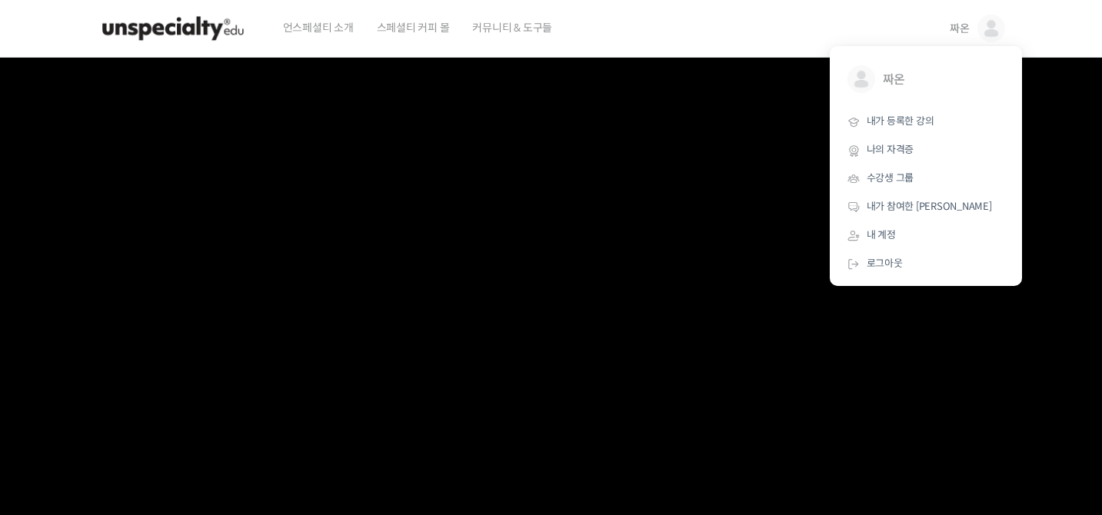
scroll to position [541, 0]
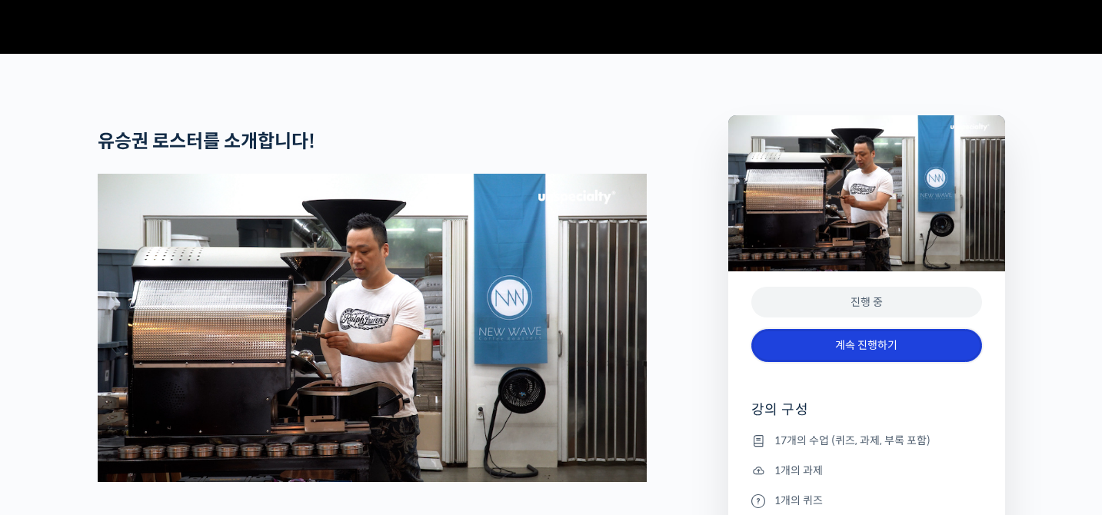
click at [797, 362] on link "계속 진행하기" at bounding box center [866, 345] width 231 height 33
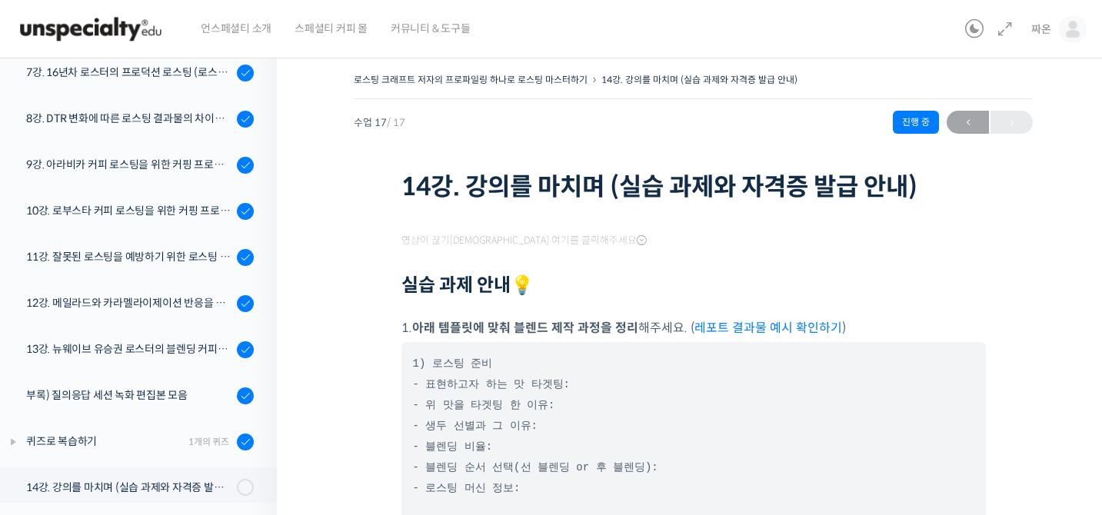
scroll to position [541, 0]
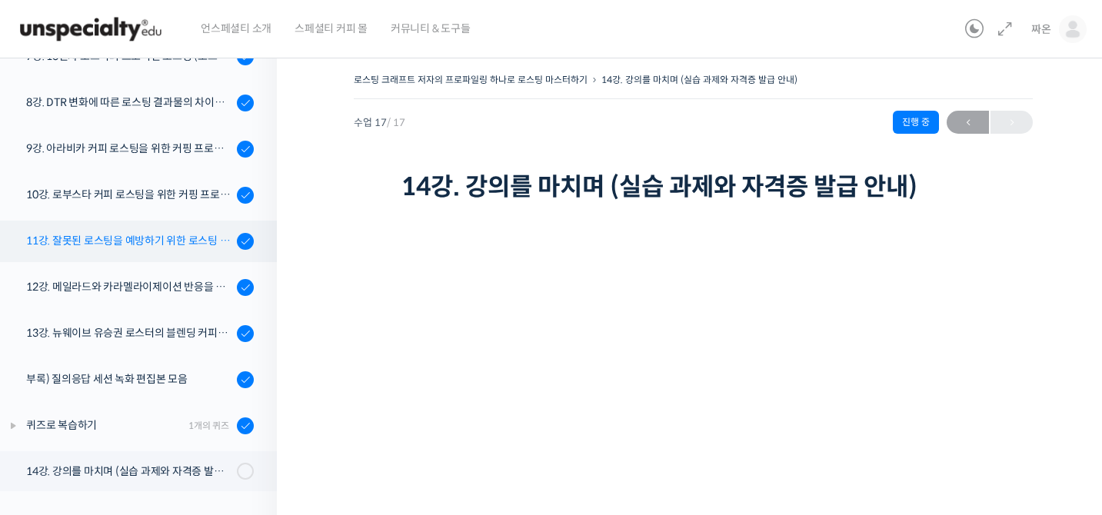
click at [151, 244] on div "11강. 잘못된 로스팅을 예방하기 위한 로스팅 디팩트 파헤치기 (언더, 칩핑, 베이크, 스코칭)" at bounding box center [129, 240] width 206 height 17
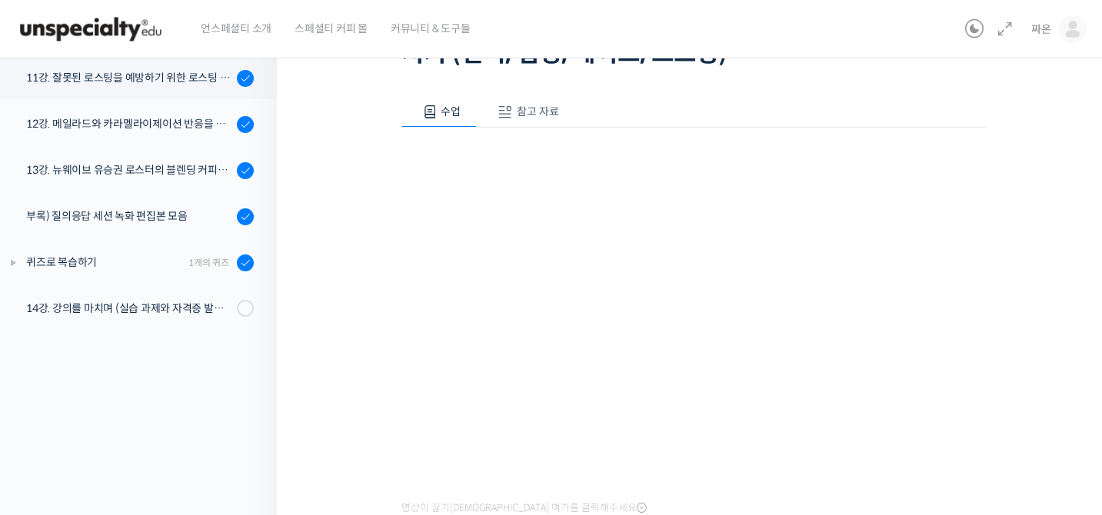
scroll to position [168, 0]
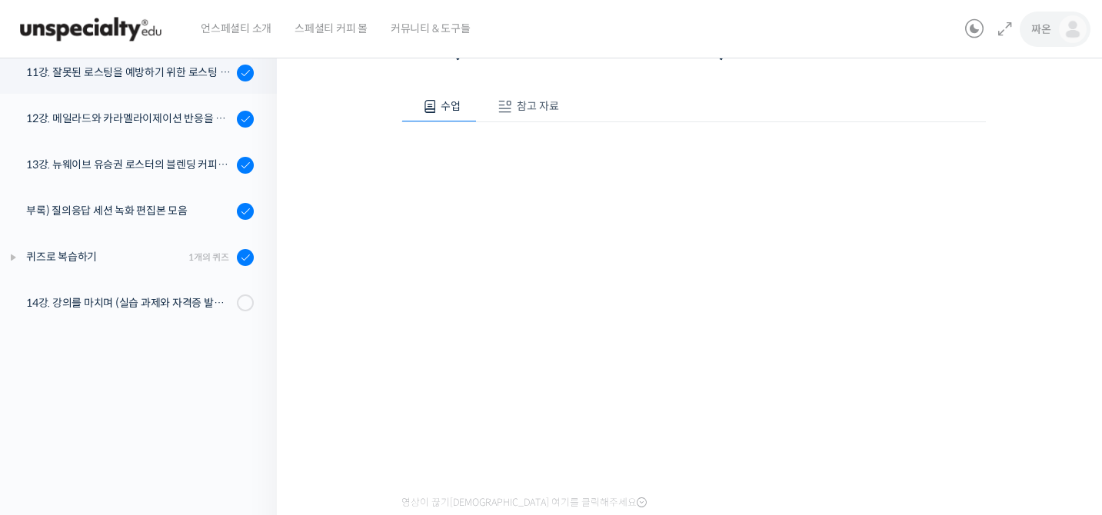
click at [1080, 31] on img at bounding box center [1073, 29] width 28 height 28
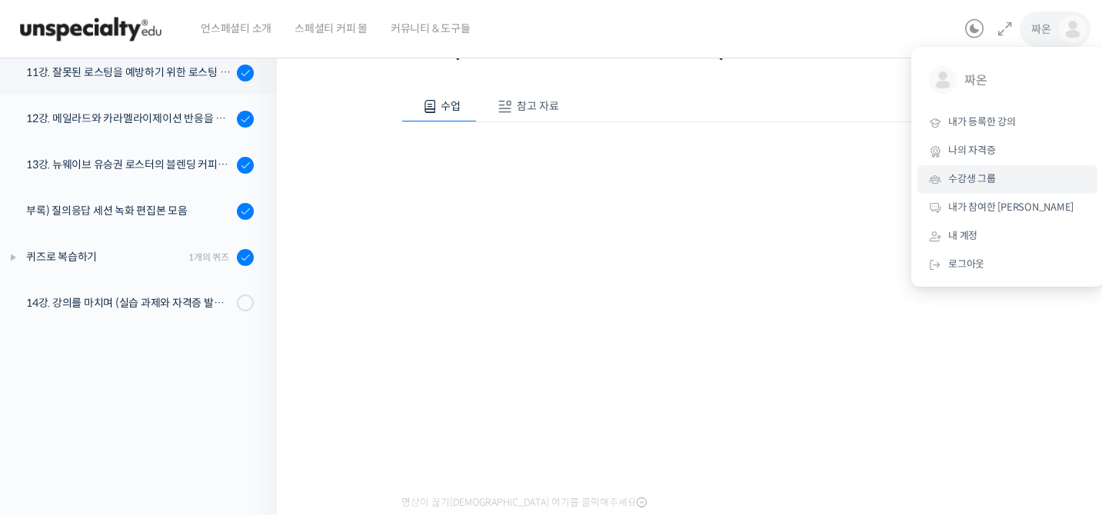
click at [988, 173] on span "수강생 그룹" at bounding box center [972, 178] width 48 height 13
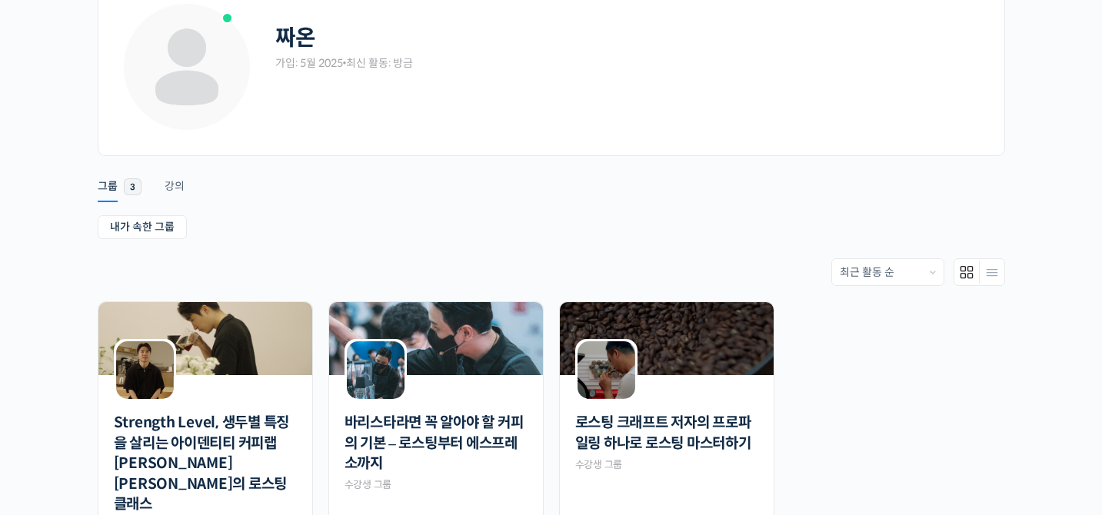
scroll to position [148, 0]
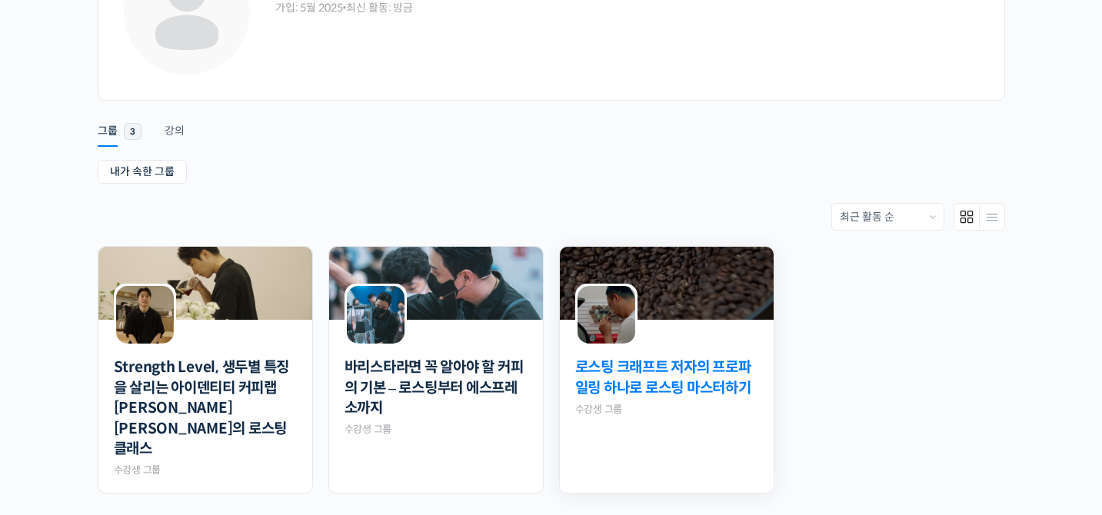
click at [677, 363] on link "로스팅 크래프트 저자의 프로파일링 하나로 로스팅 마스터하기" at bounding box center [666, 378] width 183 height 41
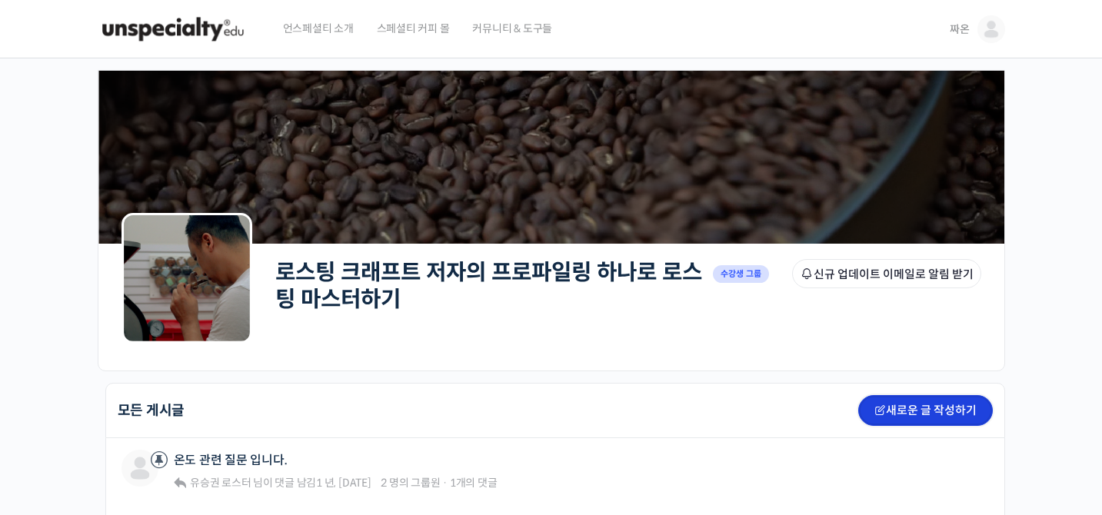
click at [910, 404] on link "새로운 글 작성하기" at bounding box center [925, 410] width 135 height 31
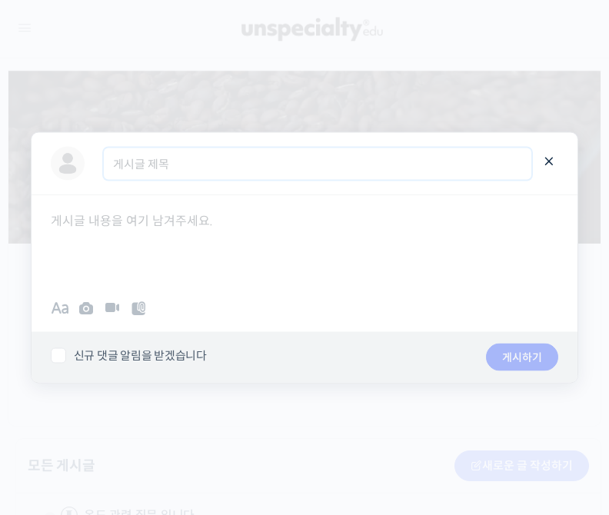
click at [216, 171] on input "게시글 제목" at bounding box center [318, 164] width 428 height 32
type input "ㅇ"
type input "과"
type input "수"
type input "과제 제출합니다"
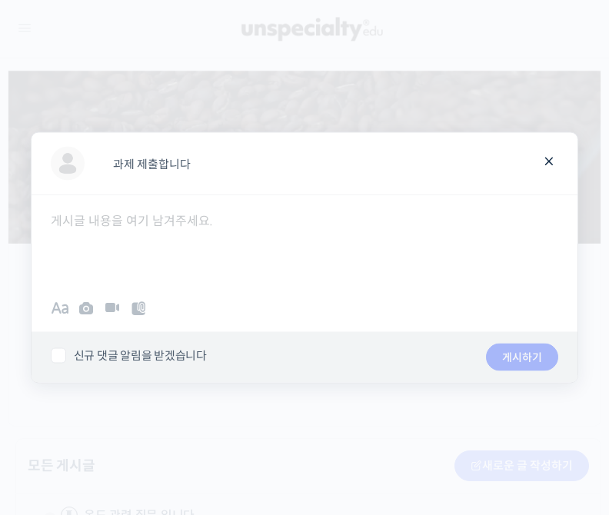
click at [103, 238] on div at bounding box center [305, 241] width 547 height 92
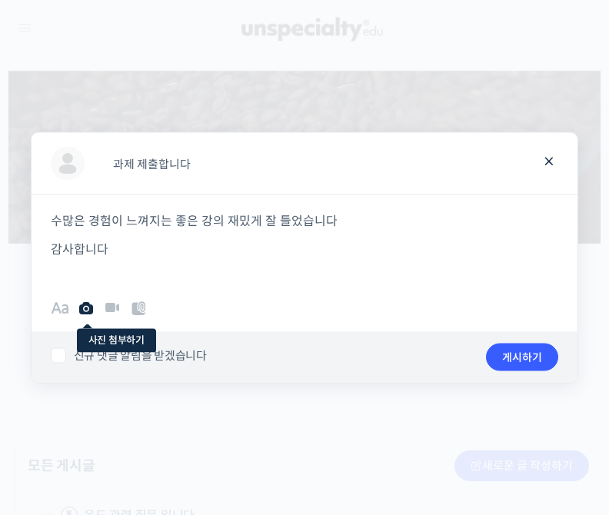
click at [90, 311] on icon at bounding box center [86, 308] width 18 height 18
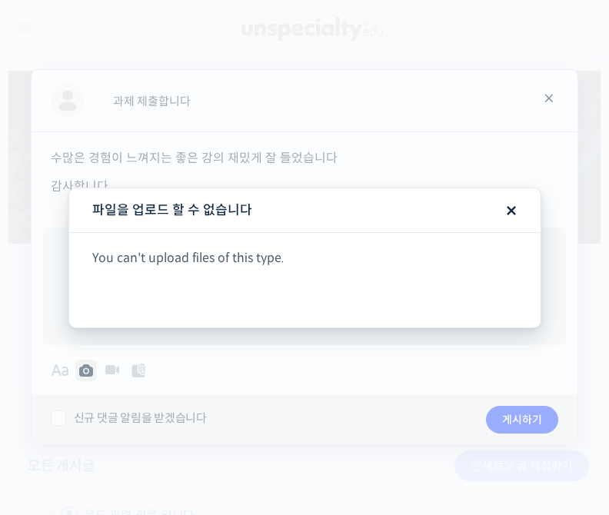
click at [259, 261] on p "You can't upload files of this type." at bounding box center [304, 258] width 425 height 21
click at [518, 211] on span at bounding box center [509, 208] width 15 height 15
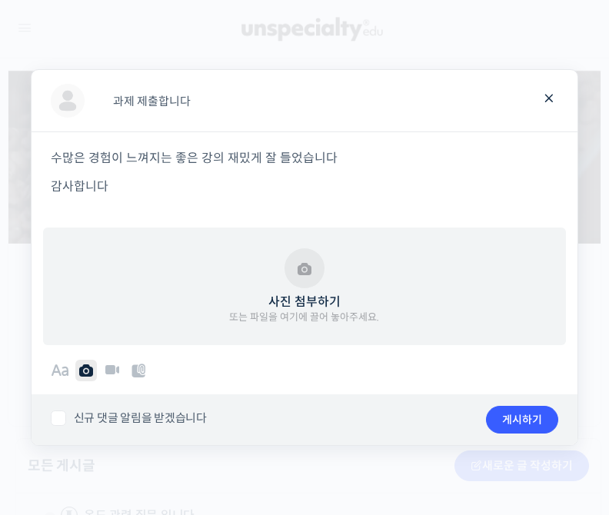
click at [337, 278] on button "사진 첨부하기 또는 파일을 여기에 끌어 놓아주세요." at bounding box center [304, 286] width 150 height 77
click at [56, 374] on span at bounding box center [60, 370] width 18 height 18
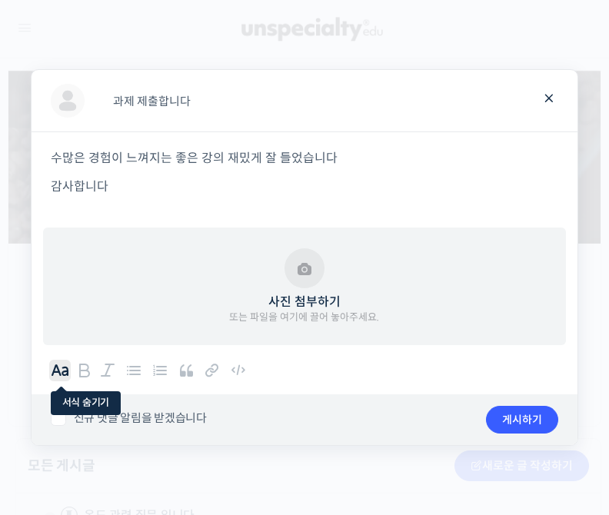
click at [58, 373] on span at bounding box center [60, 370] width 18 height 18
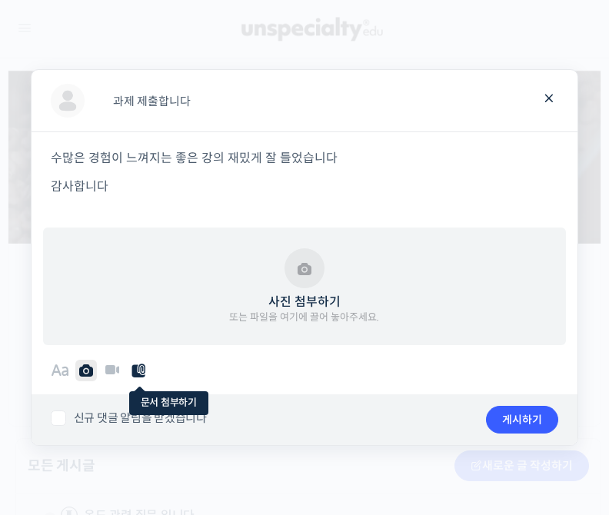
click at [138, 371] on icon at bounding box center [138, 370] width 18 height 18
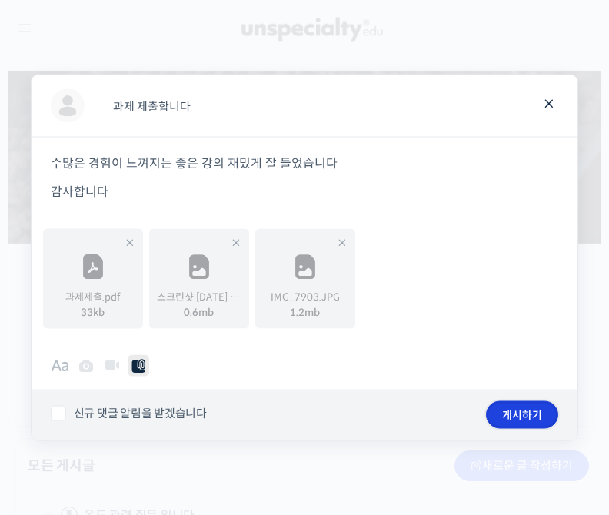
click at [531, 418] on button "게시하기" at bounding box center [522, 415] width 72 height 28
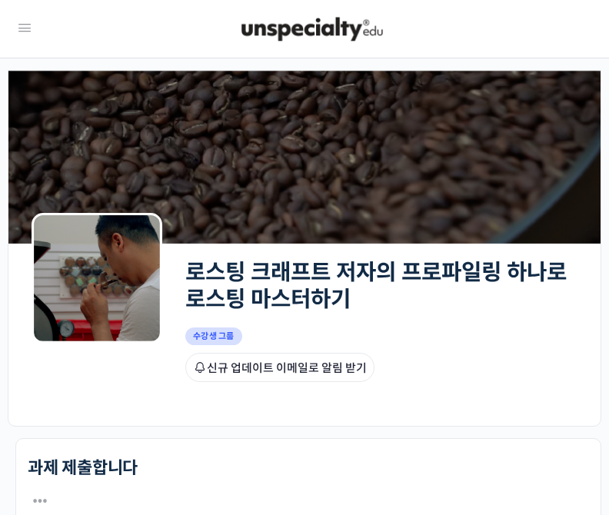
click at [275, 37] on img at bounding box center [312, 29] width 151 height 46
